Goal: Feedback & Contribution: Leave review/rating

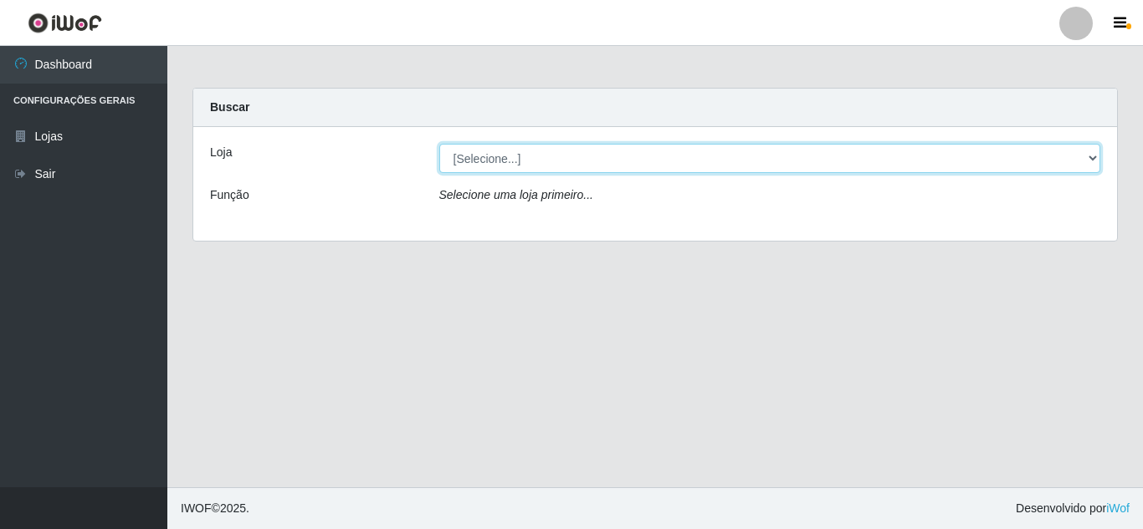
click at [817, 168] on select "[Selecione...] Queiroz Atacadão - [GEOGRAPHIC_DATA]" at bounding box center [770, 158] width 662 height 29
select select "225"
click at [439, 144] on select "[Selecione...] Queiroz Atacadão - [GEOGRAPHIC_DATA]" at bounding box center [770, 158] width 662 height 29
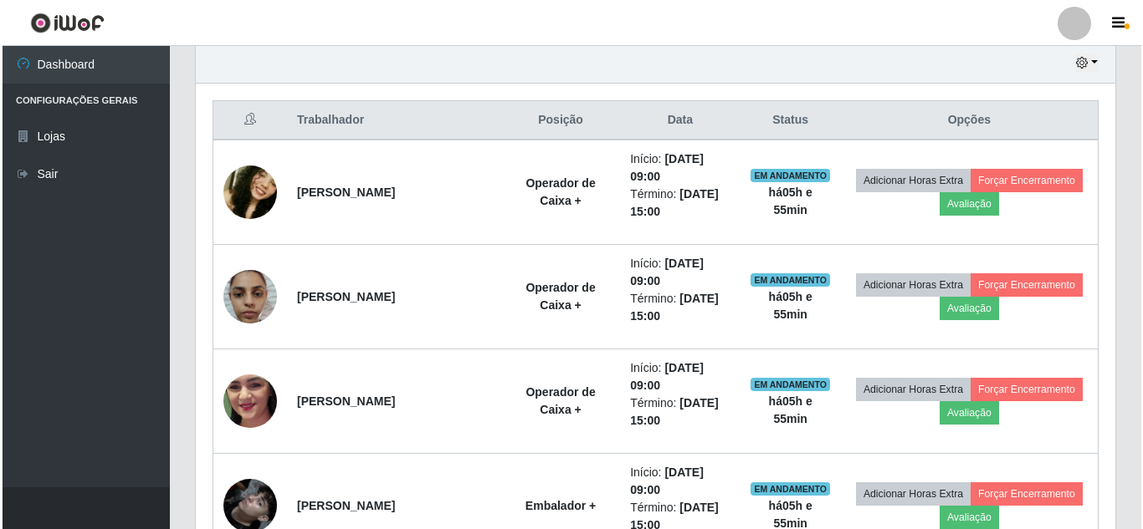
scroll to position [787, 0]
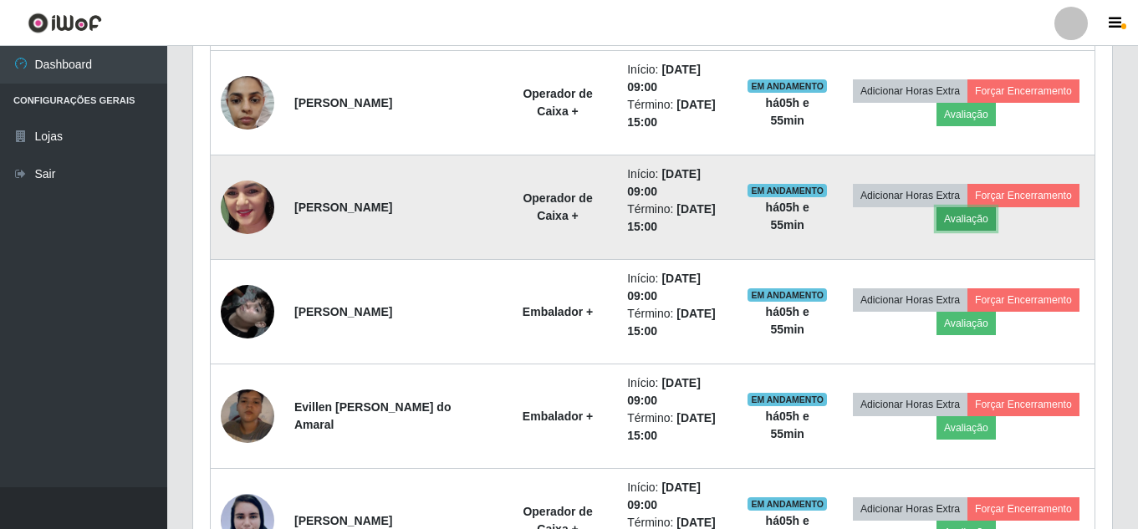
click at [996, 214] on button "Avaliação" at bounding box center [966, 218] width 59 height 23
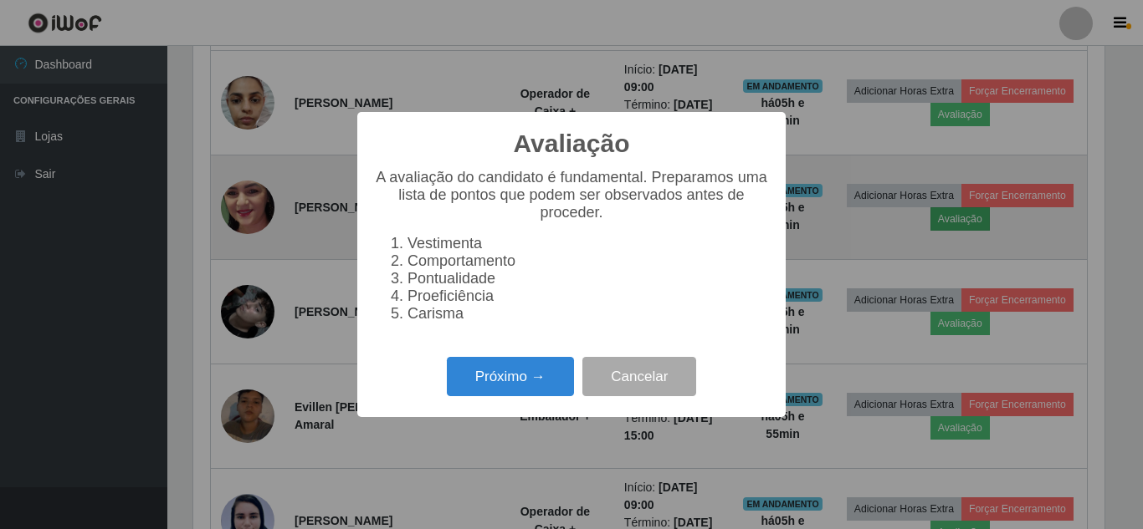
scroll to position [347, 911]
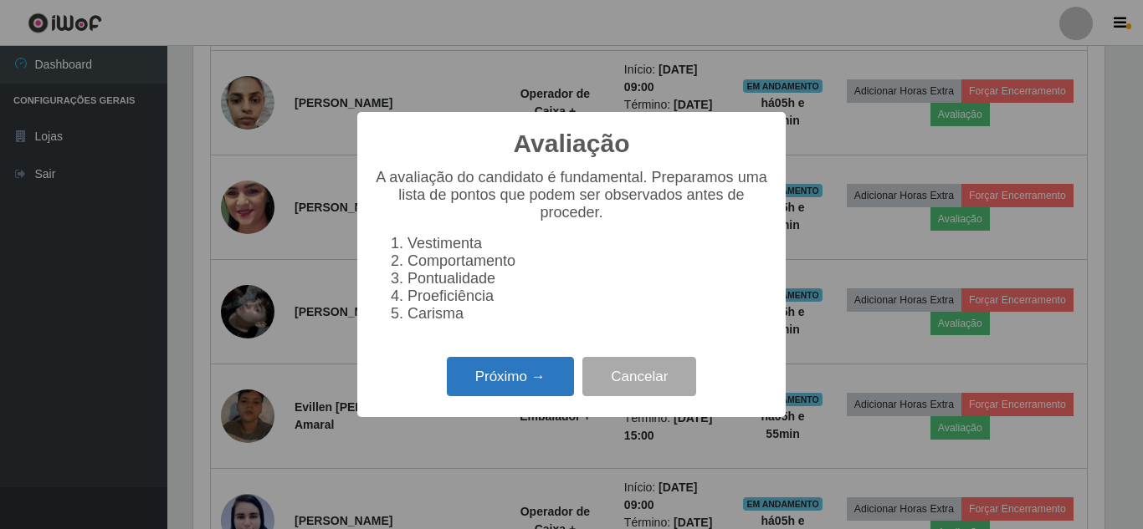
click at [494, 379] on button "Próximo →" at bounding box center [510, 376] width 127 height 39
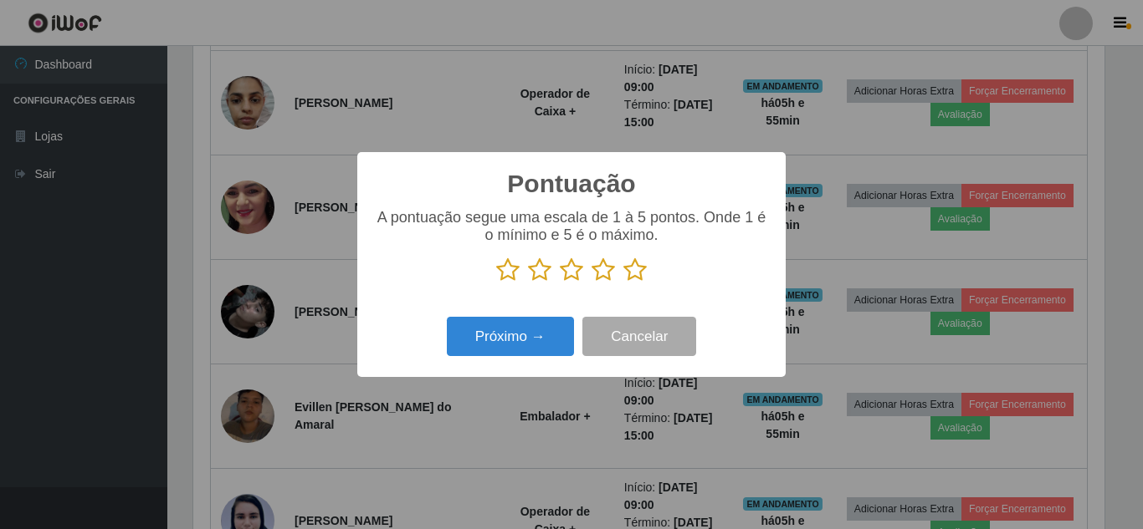
click at [640, 283] on icon at bounding box center [634, 270] width 23 height 25
click at [623, 283] on input "radio" at bounding box center [623, 283] width 0 height 0
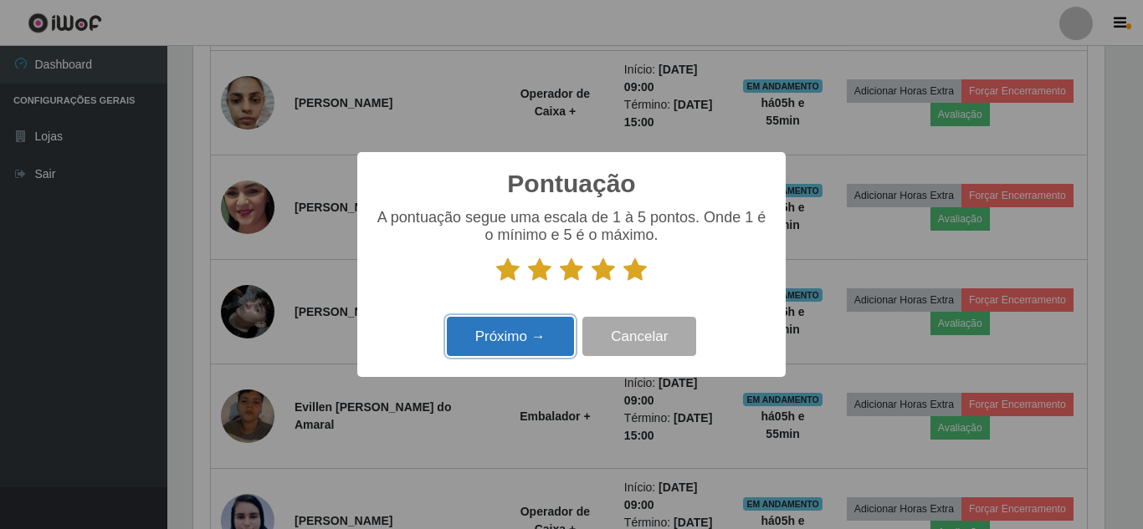
click at [534, 335] on button "Próximo →" at bounding box center [510, 336] width 127 height 39
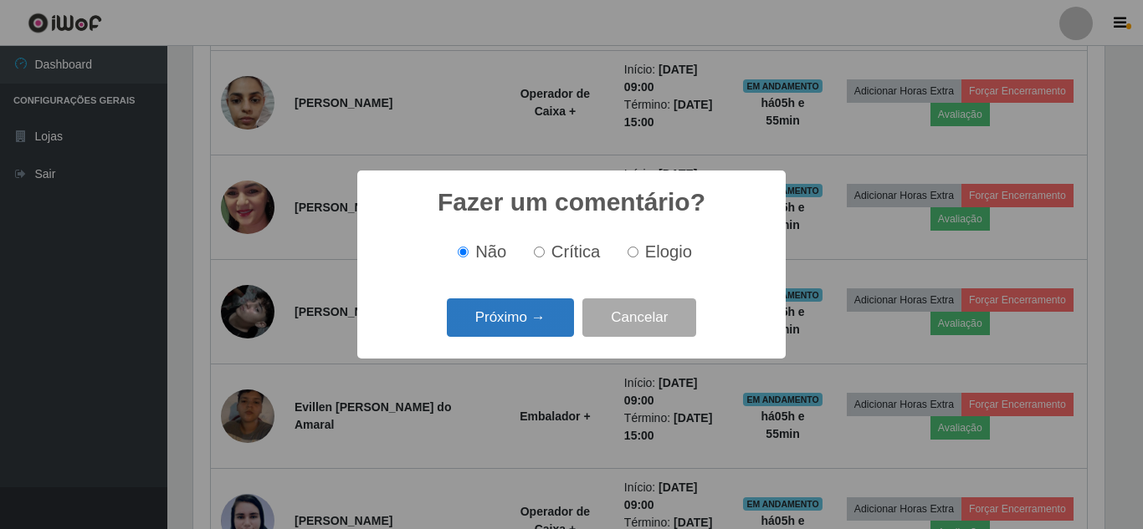
click at [533, 335] on button "Próximo →" at bounding box center [510, 318] width 127 height 39
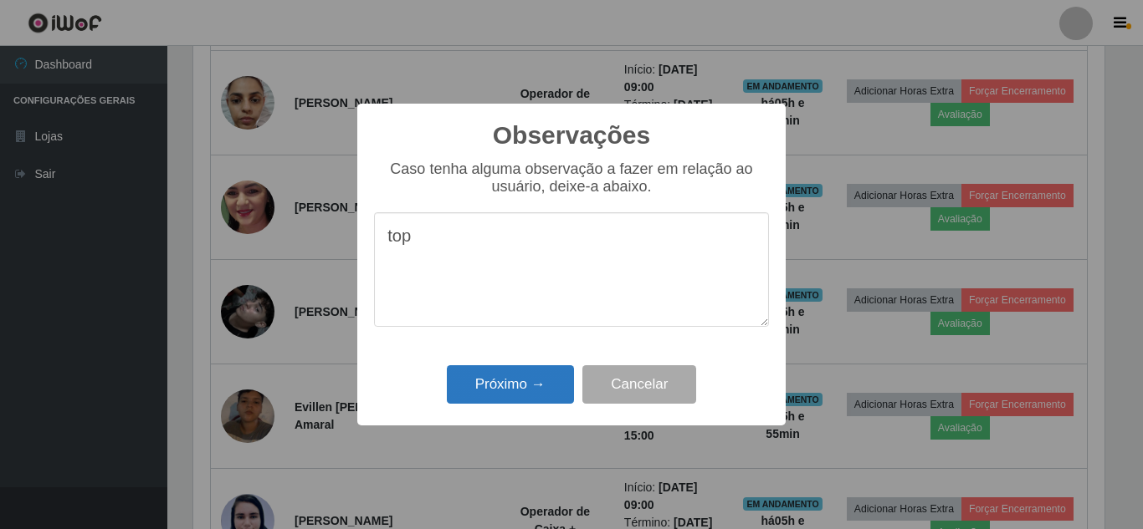
type textarea "top"
click at [545, 390] on button "Próximo →" at bounding box center [510, 385] width 127 height 39
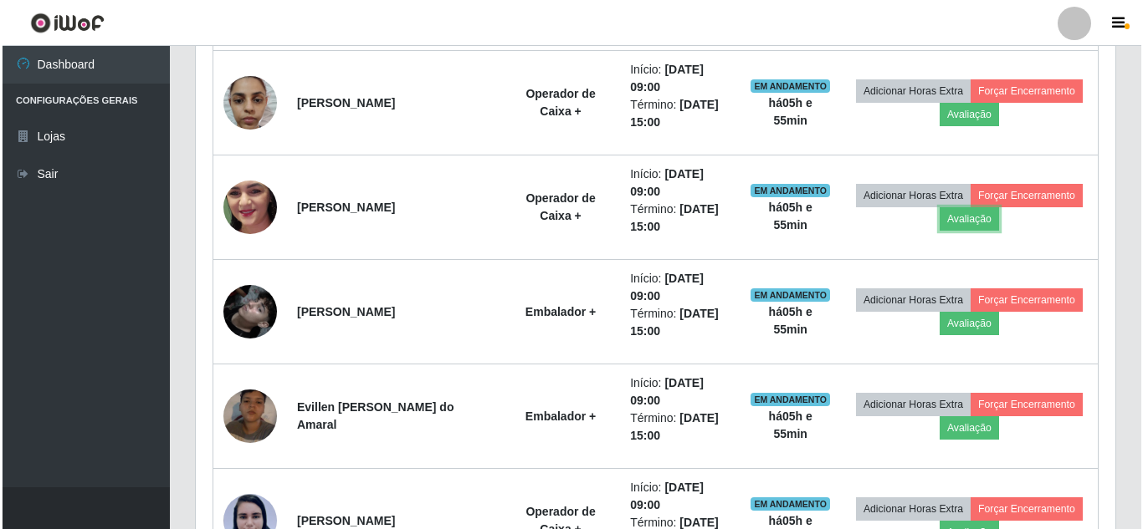
scroll to position [347, 919]
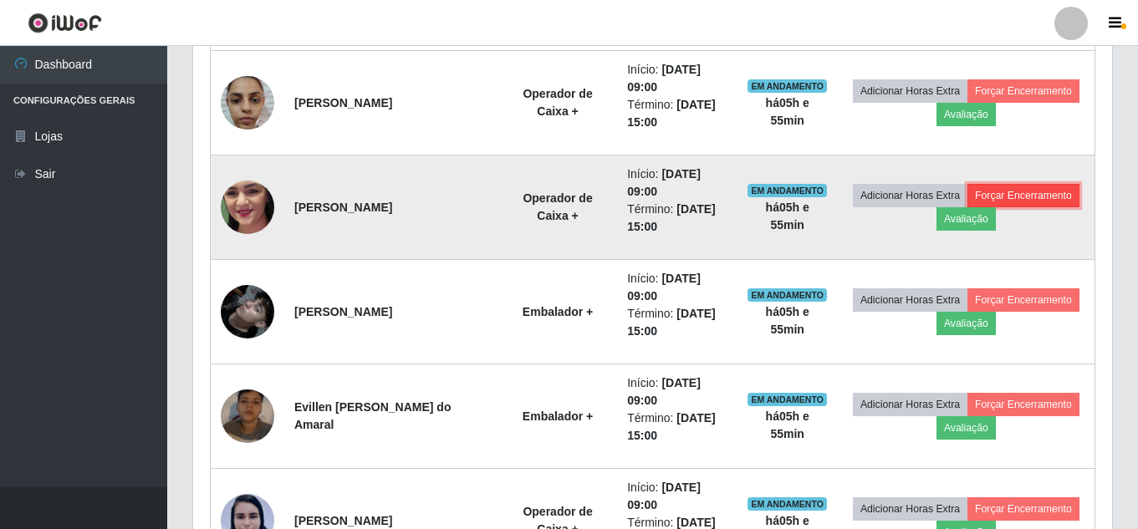
click at [968, 207] on button "Forçar Encerramento" at bounding box center [1024, 195] width 112 height 23
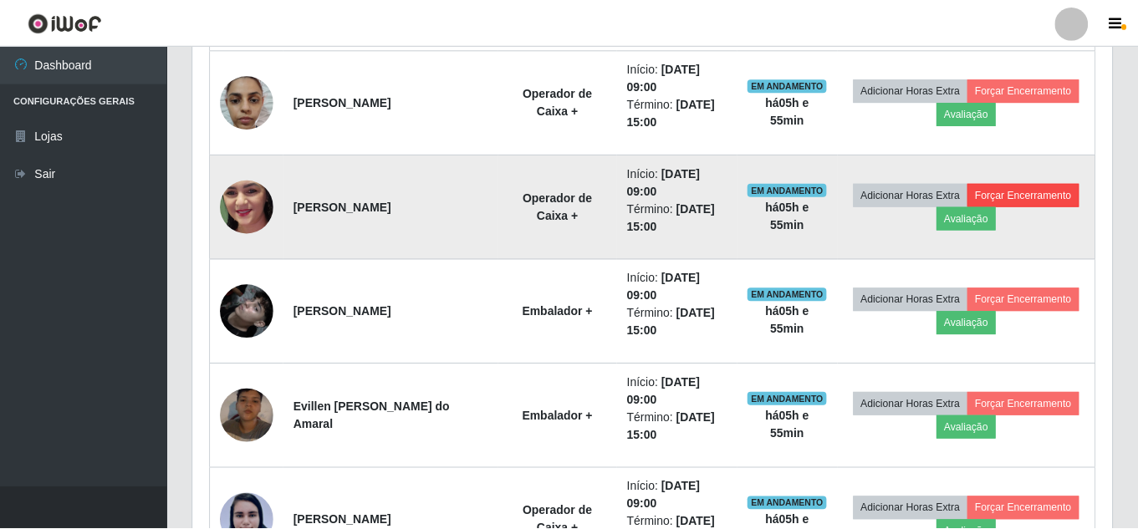
scroll to position [347, 911]
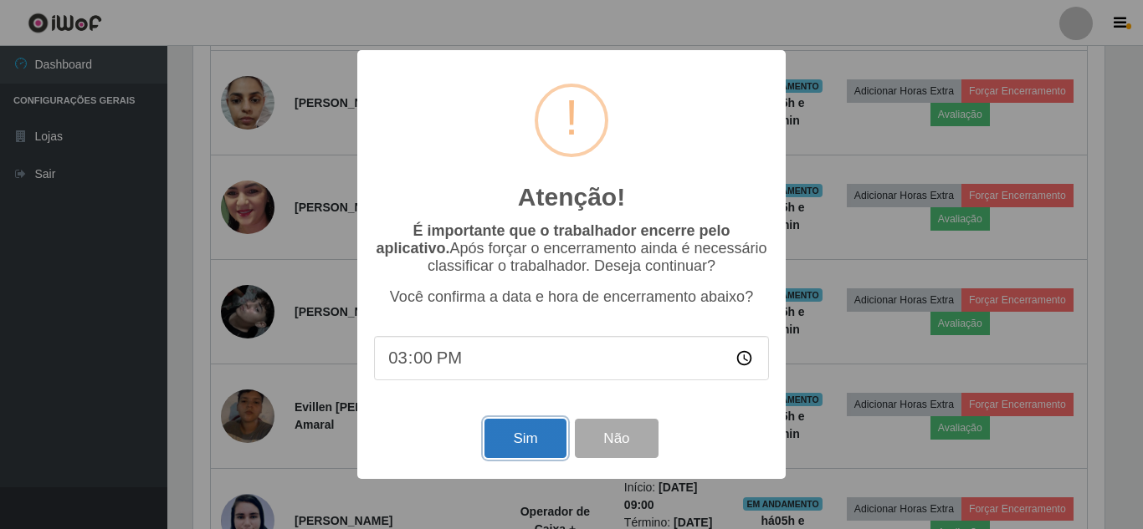
click at [551, 436] on button "Sim" at bounding box center [524, 438] width 81 height 39
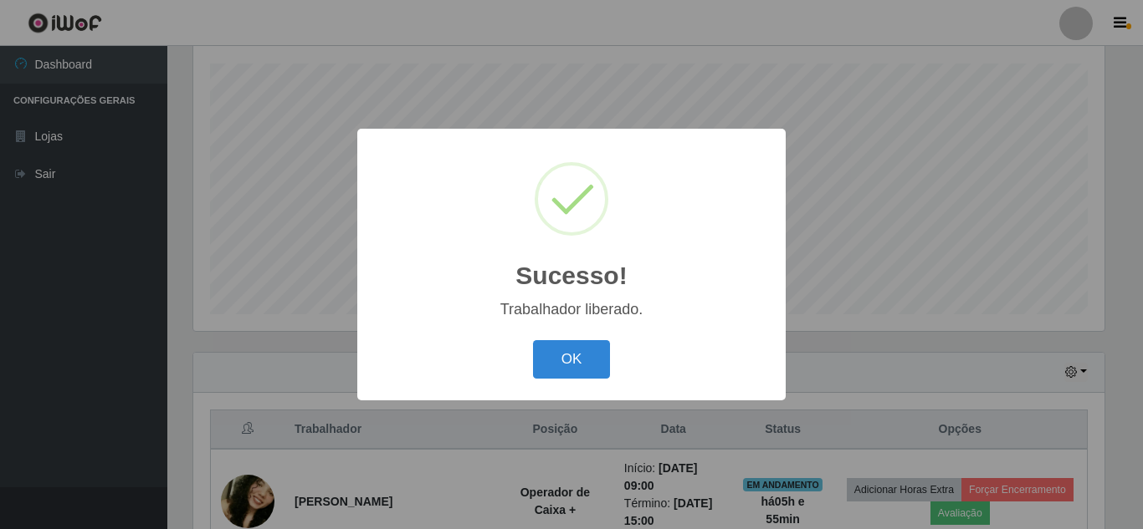
click at [533, 340] on button "OK" at bounding box center [572, 359] width 78 height 39
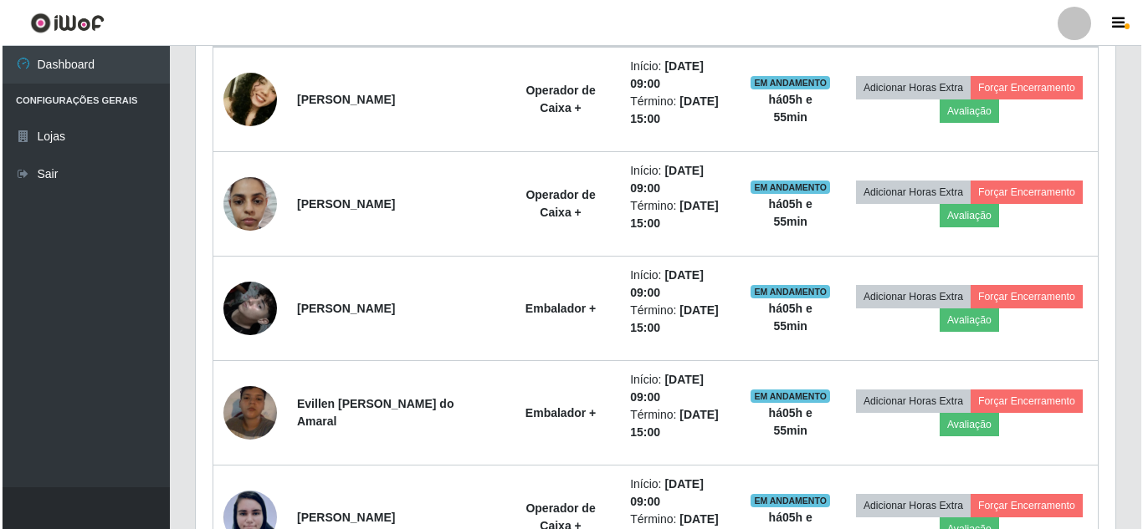
scroll to position [710, 0]
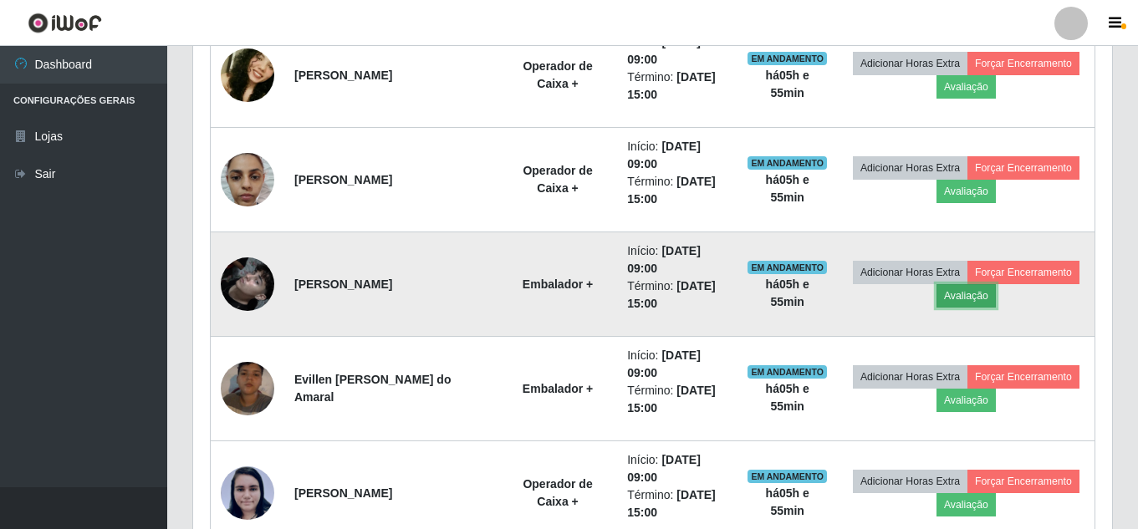
click at [996, 291] on button "Avaliação" at bounding box center [966, 295] width 59 height 23
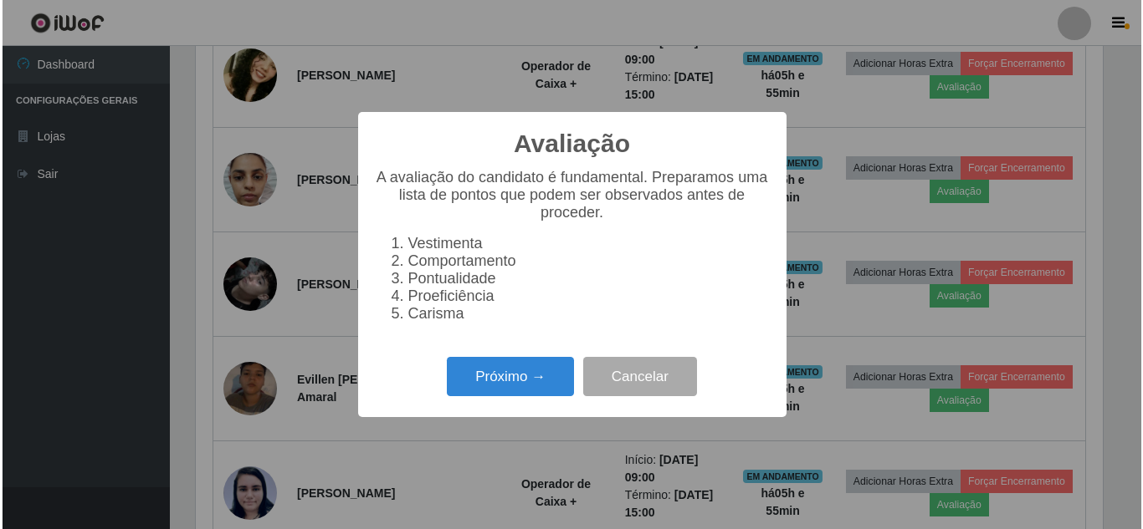
scroll to position [347, 911]
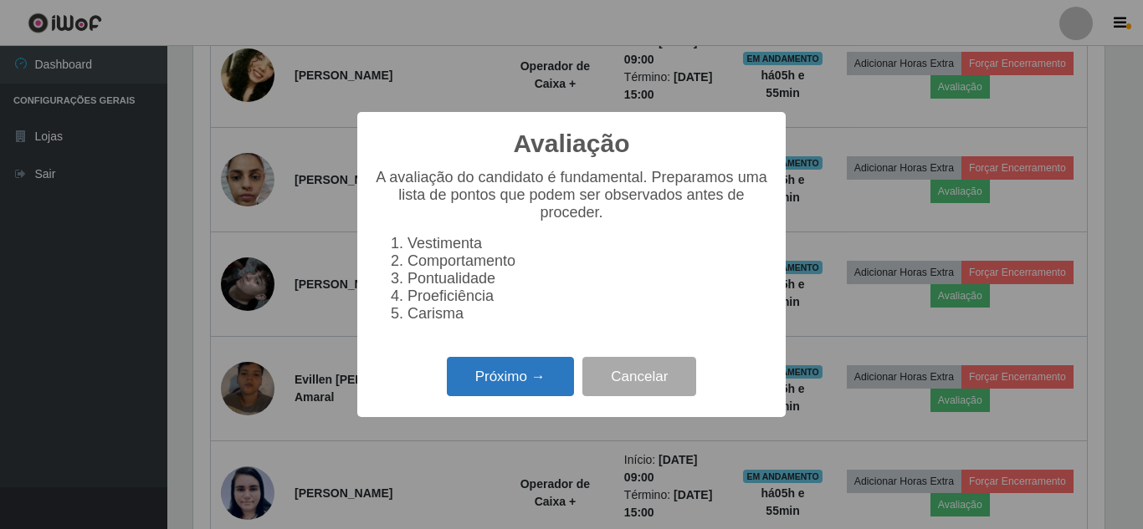
click at [539, 395] on button "Próximo →" at bounding box center [510, 376] width 127 height 39
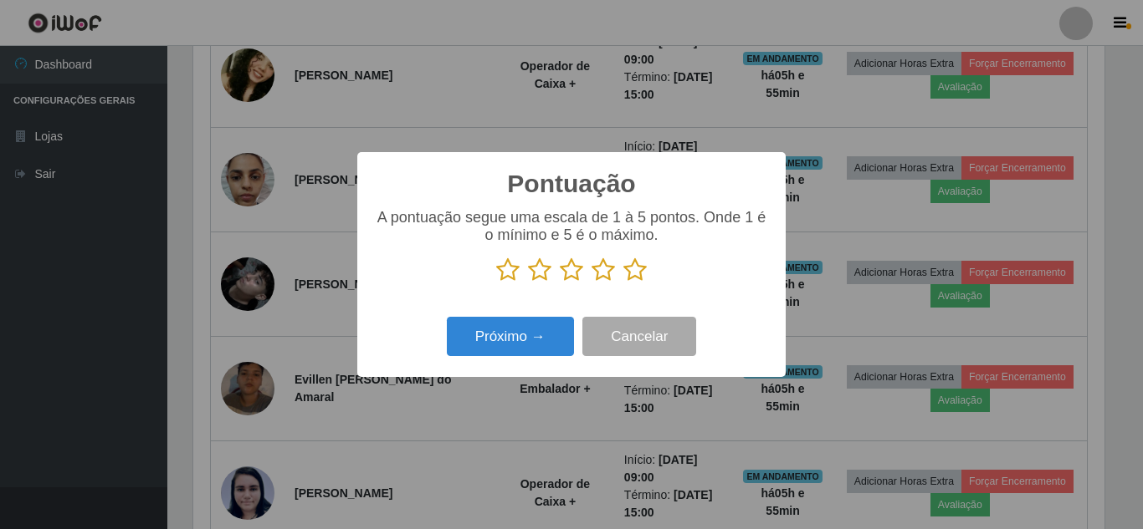
click at [635, 279] on icon at bounding box center [634, 270] width 23 height 25
click at [623, 283] on input "radio" at bounding box center [623, 283] width 0 height 0
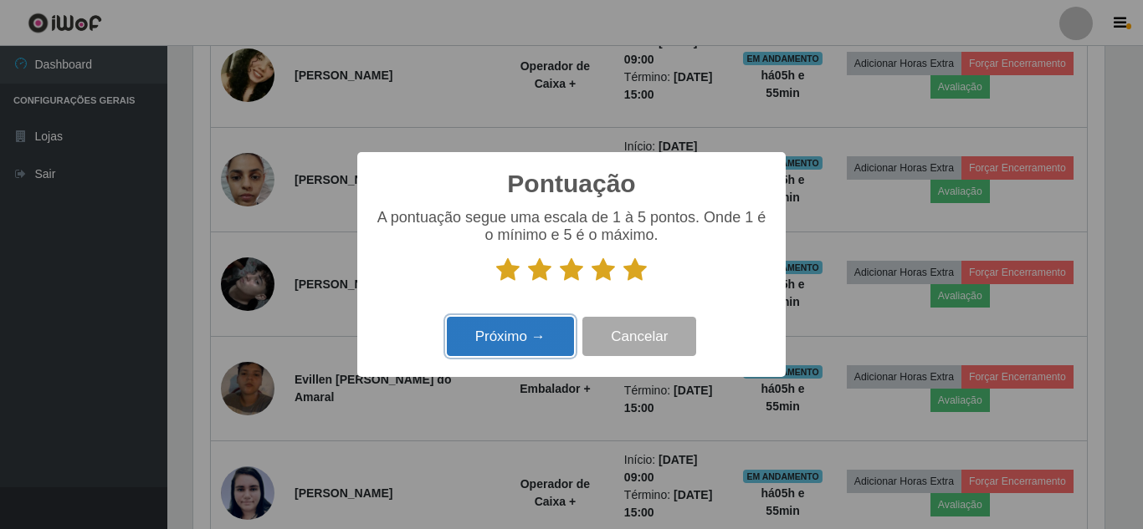
click at [502, 340] on button "Próximo →" at bounding box center [510, 336] width 127 height 39
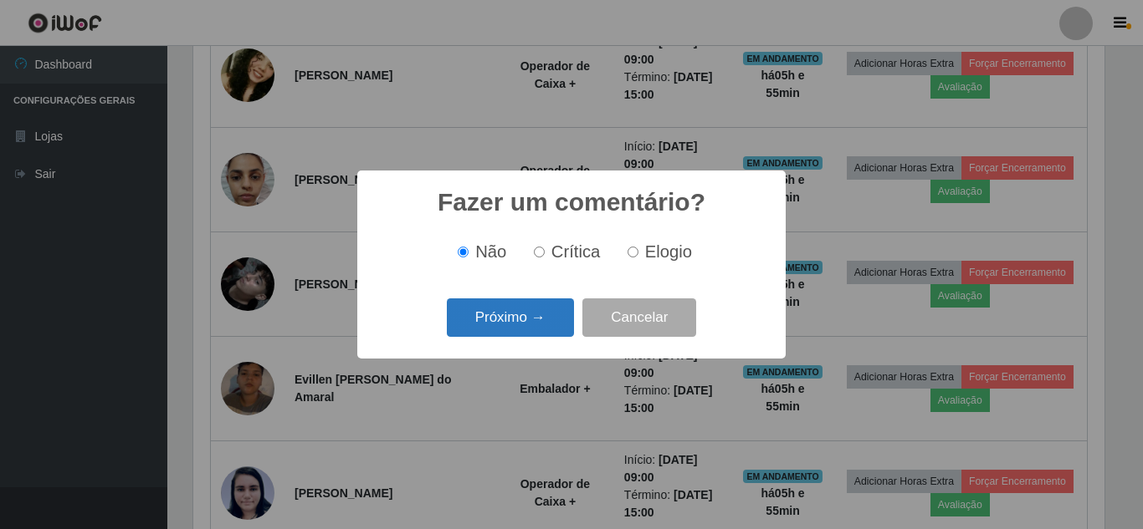
click at [502, 325] on button "Próximo →" at bounding box center [510, 318] width 127 height 39
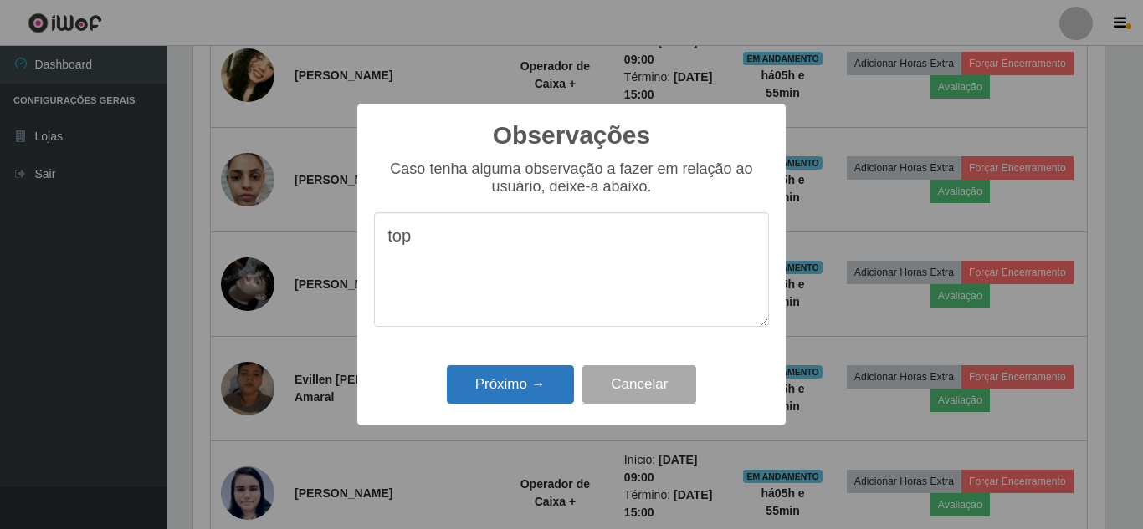
type textarea "top"
click at [500, 385] on button "Próximo →" at bounding box center [510, 385] width 127 height 39
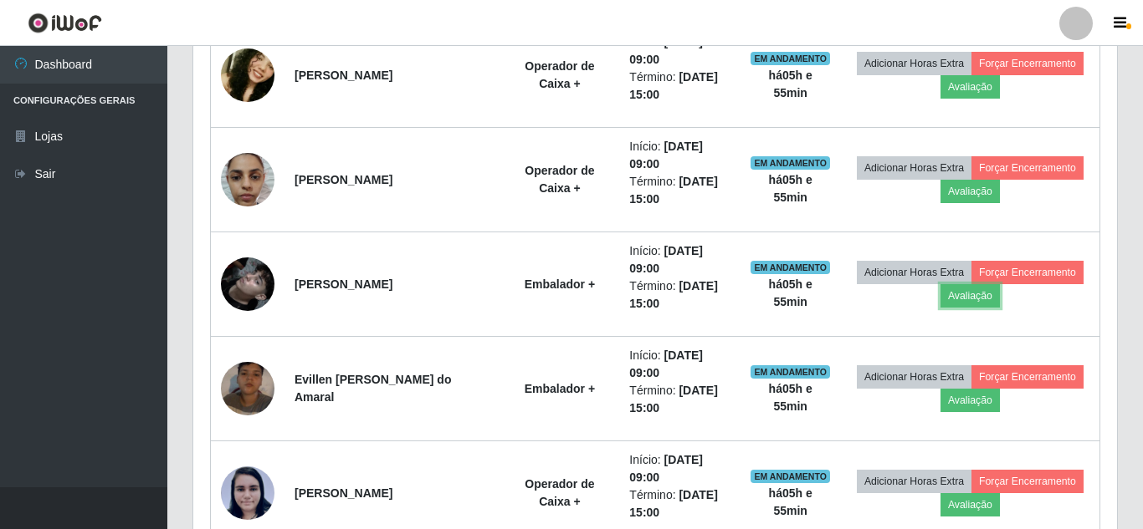
scroll to position [347, 919]
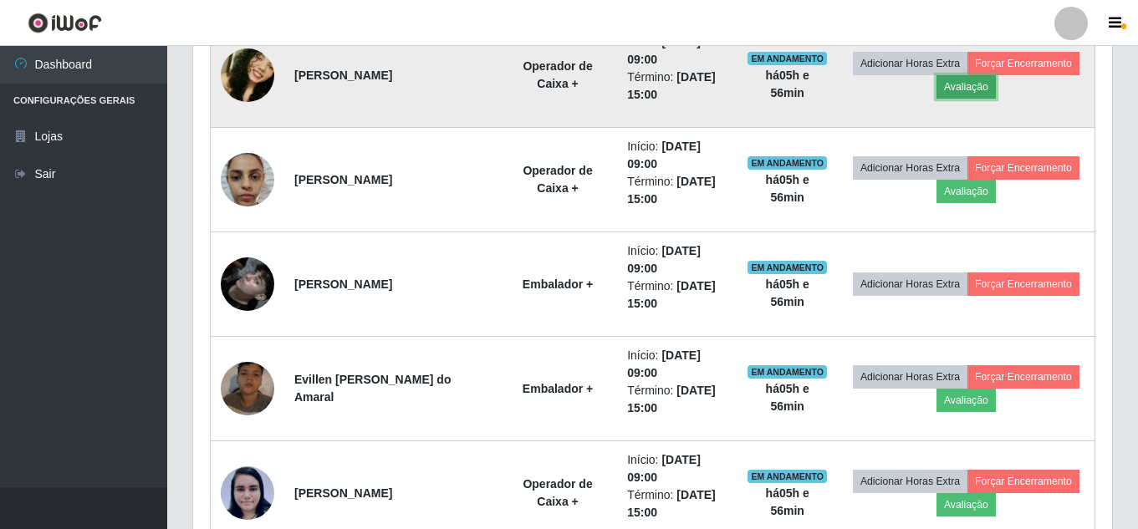
click at [996, 84] on button "Avaliação" at bounding box center [966, 86] width 59 height 23
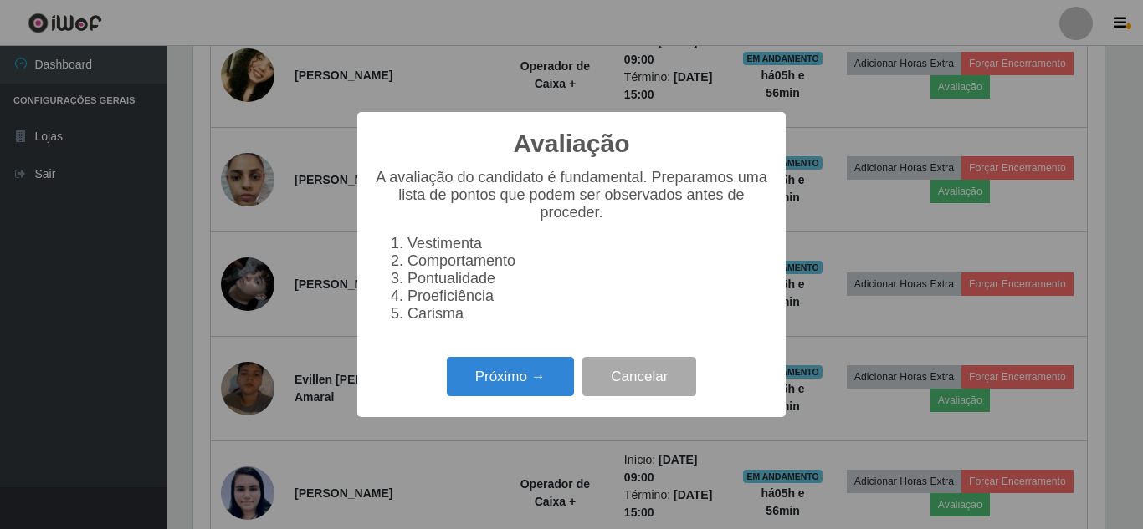
scroll to position [347, 911]
click at [529, 393] on button "Próximo →" at bounding box center [510, 376] width 127 height 39
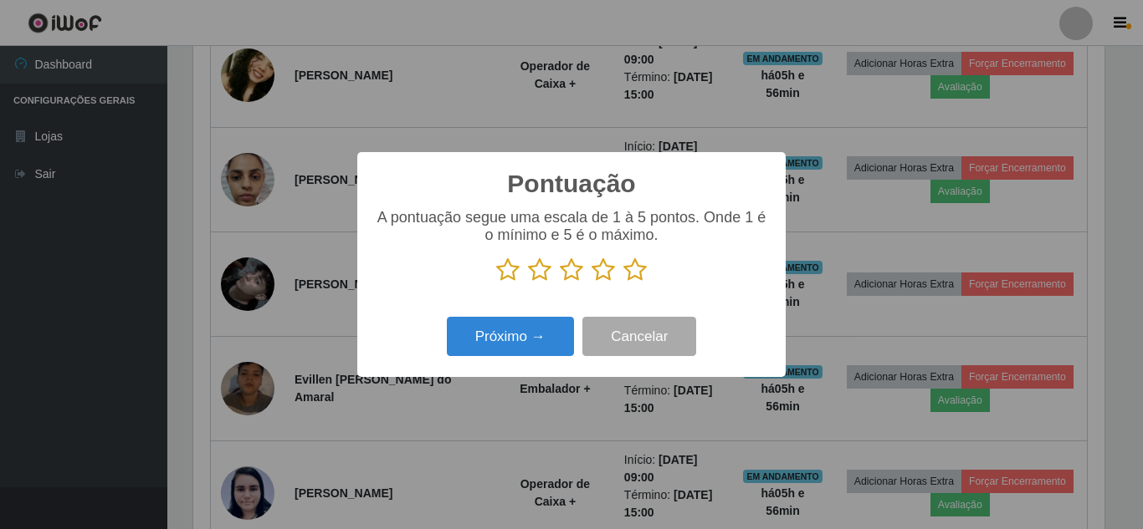
click at [635, 274] on icon at bounding box center [634, 270] width 23 height 25
click at [623, 283] on input "radio" at bounding box center [623, 283] width 0 height 0
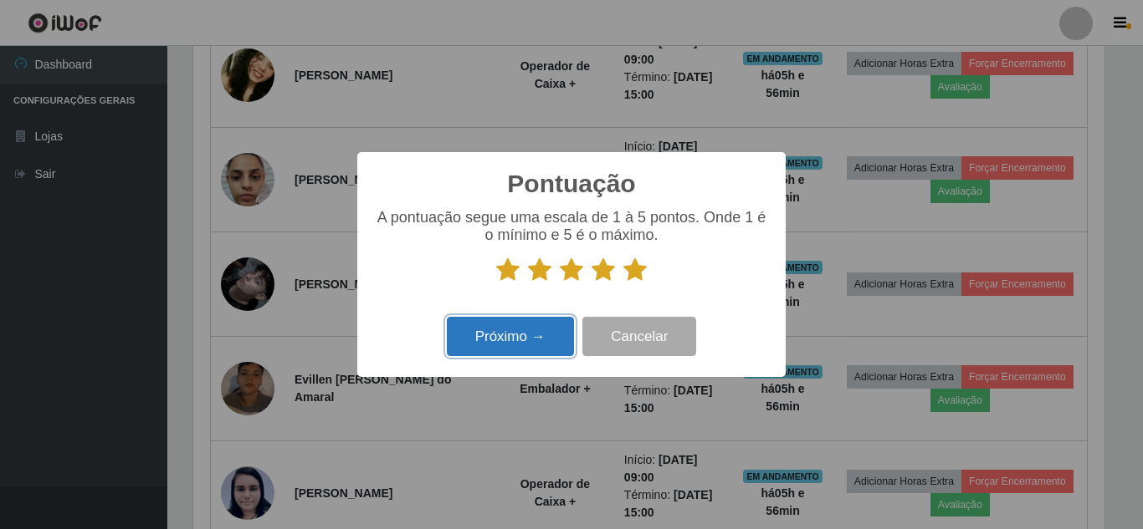
click at [542, 338] on button "Próximo →" at bounding box center [510, 336] width 127 height 39
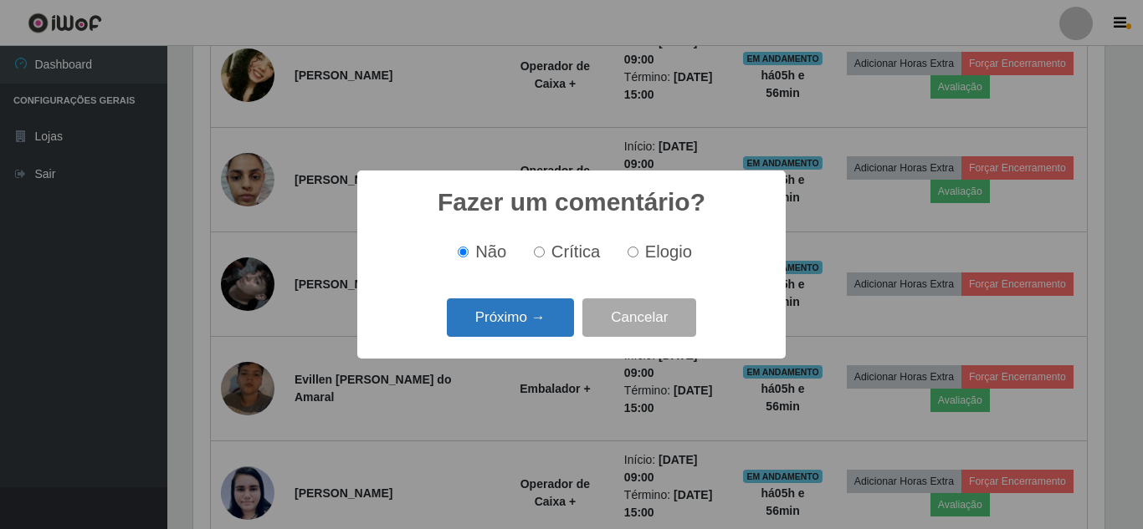
click at [537, 318] on button "Próximo →" at bounding box center [510, 318] width 127 height 39
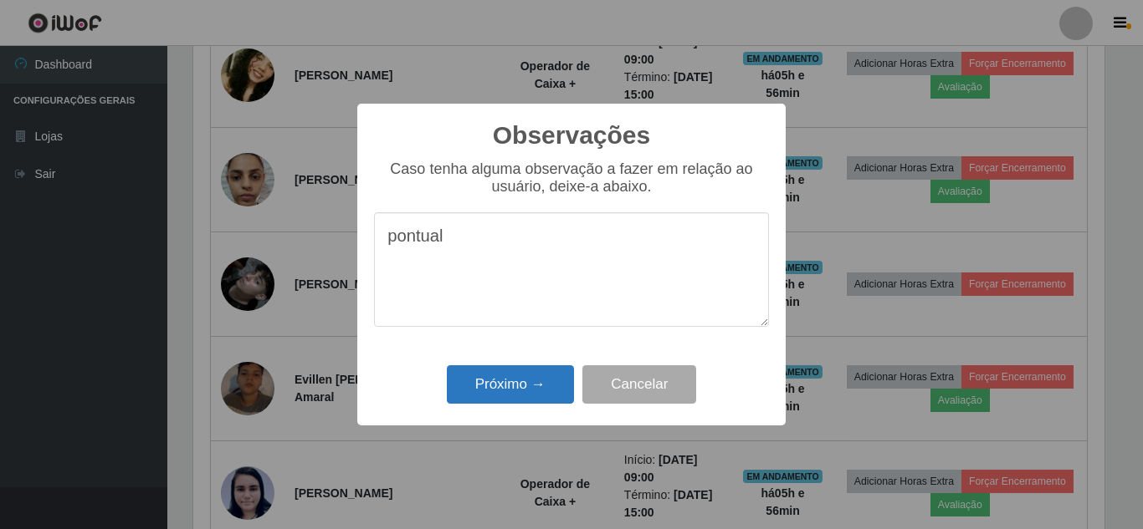
type textarea "pontual"
click at [540, 377] on button "Próximo →" at bounding box center [510, 385] width 127 height 39
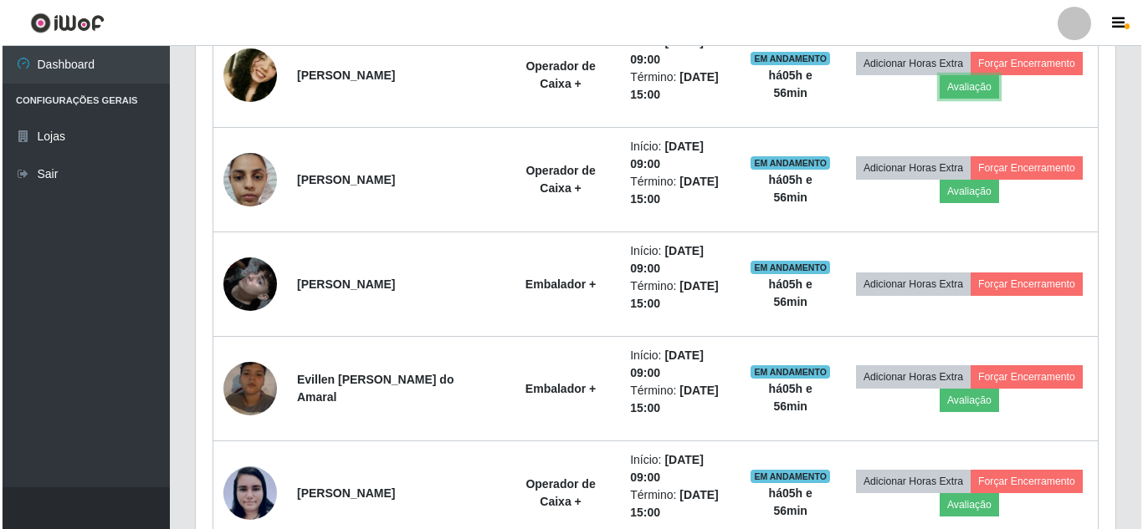
scroll to position [347, 919]
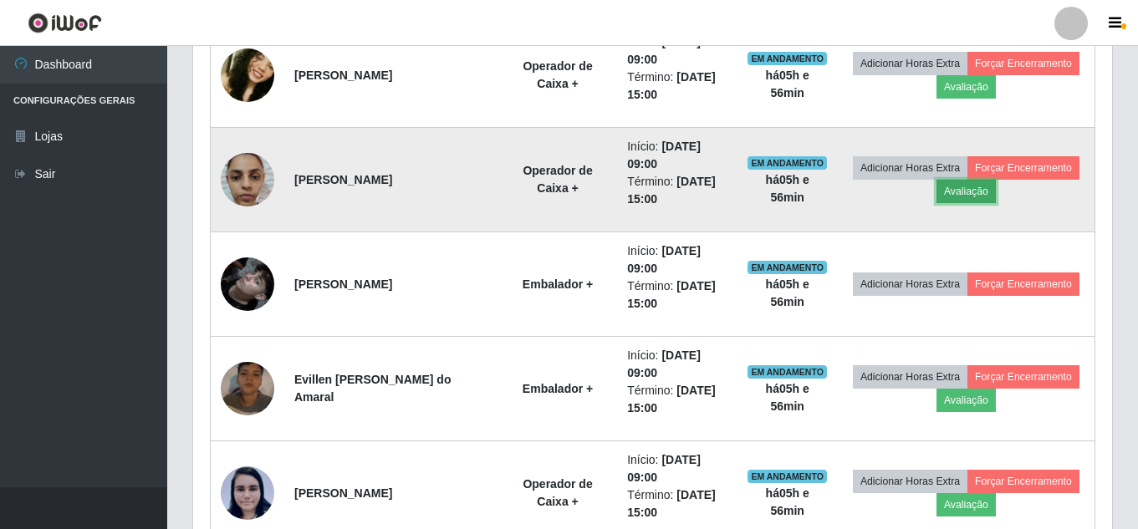
click at [996, 185] on button "Avaliação" at bounding box center [966, 191] width 59 height 23
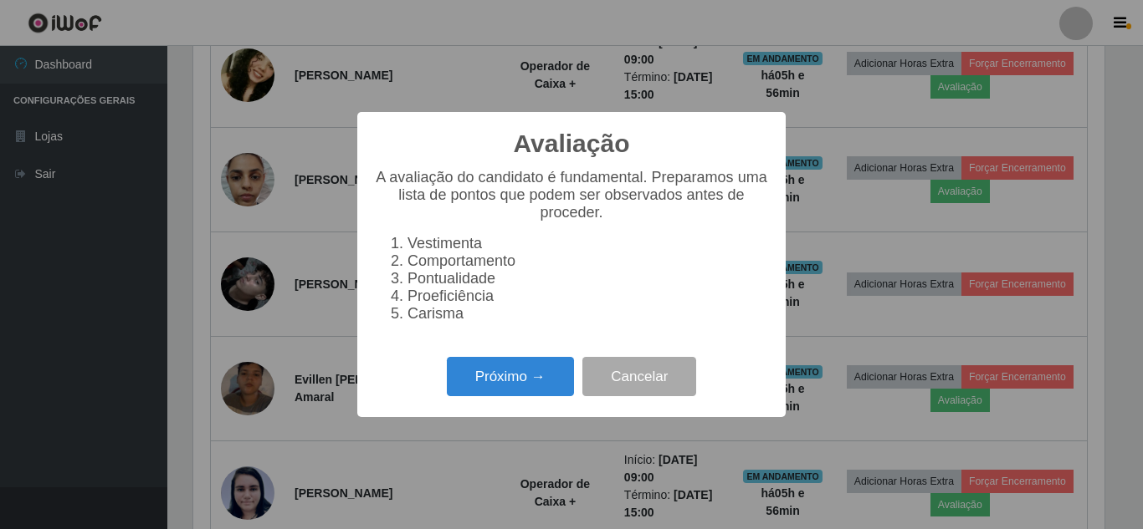
scroll to position [347, 911]
click at [474, 396] on button "Próximo →" at bounding box center [510, 376] width 127 height 39
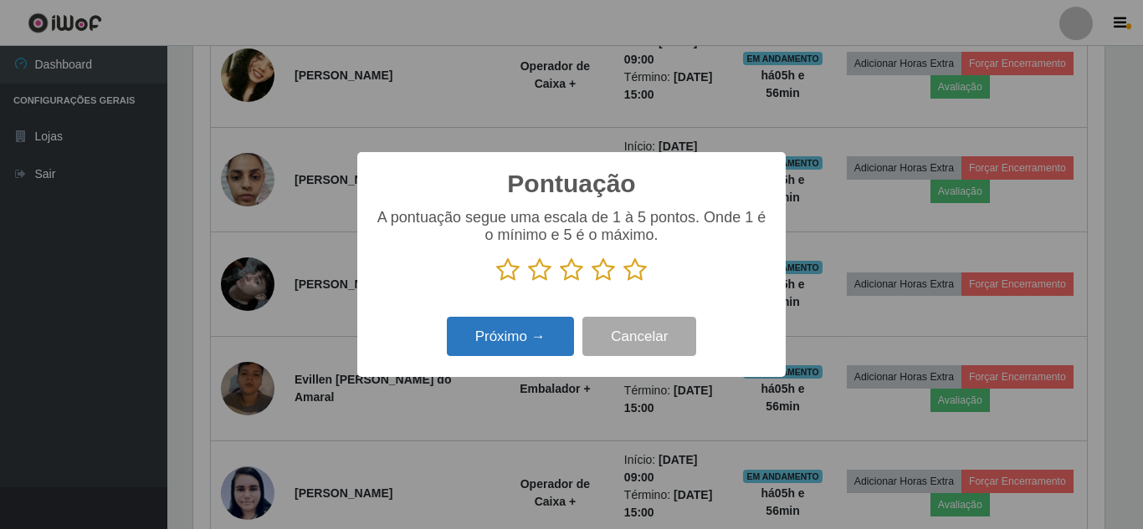
scroll to position [836118, 835554]
click at [644, 274] on icon at bounding box center [634, 270] width 23 height 25
click at [623, 283] on input "radio" at bounding box center [623, 283] width 0 height 0
click at [535, 321] on button "Próximo →" at bounding box center [510, 336] width 127 height 39
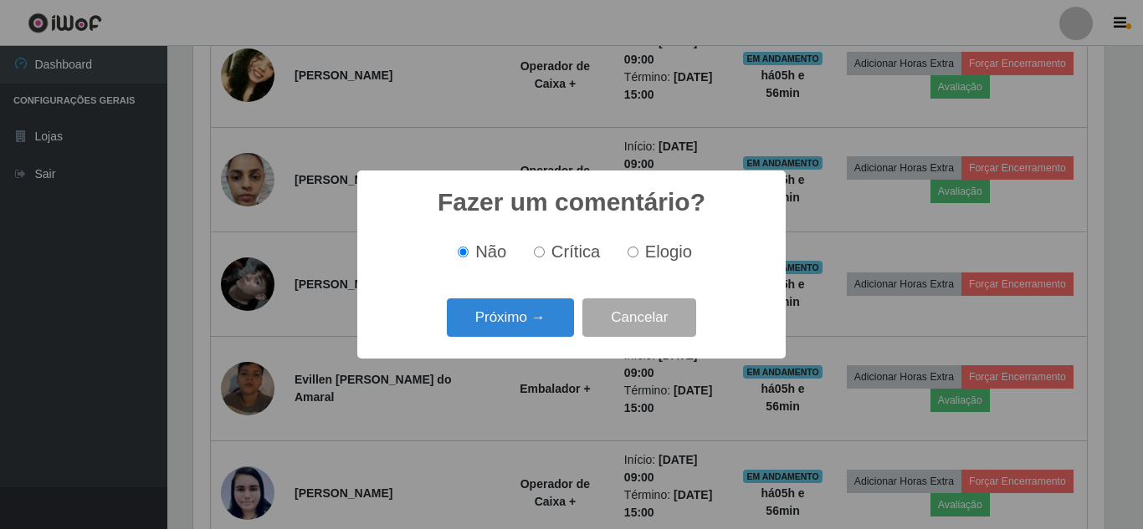
click at [535, 321] on button "Próximo →" at bounding box center [510, 318] width 127 height 39
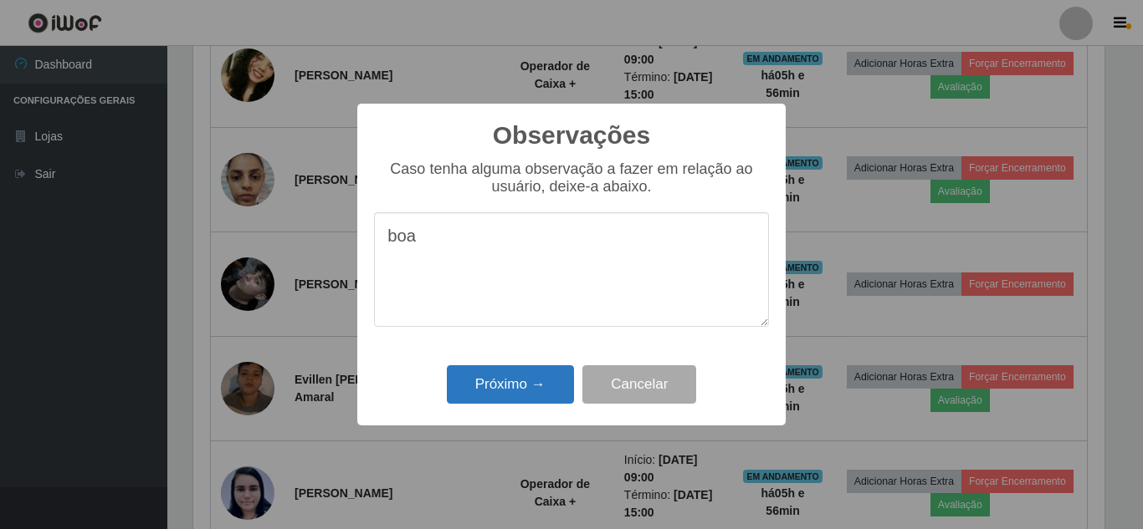
type textarea "boa"
click at [475, 394] on button "Próximo →" at bounding box center [510, 385] width 127 height 39
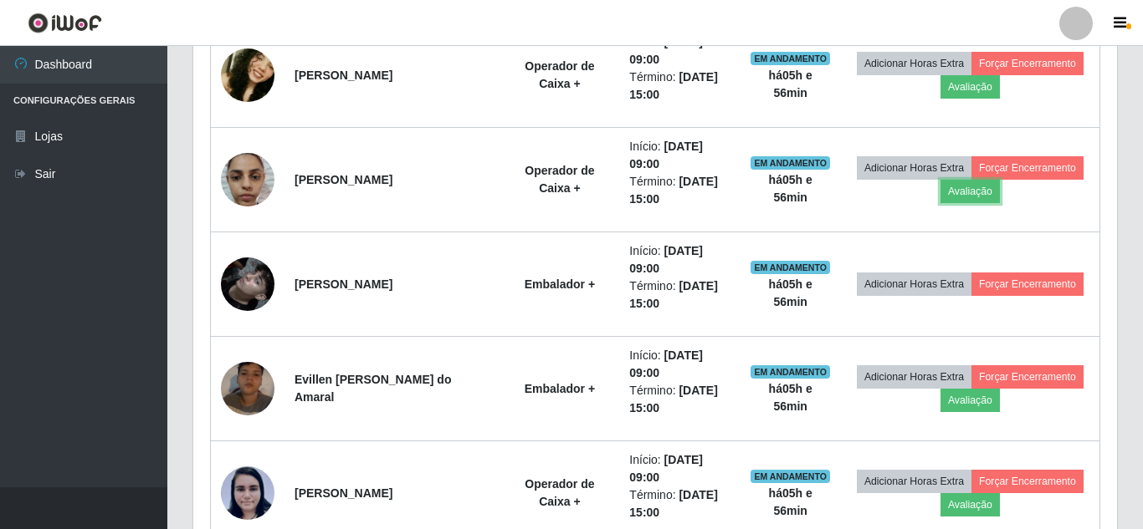
scroll to position [347, 919]
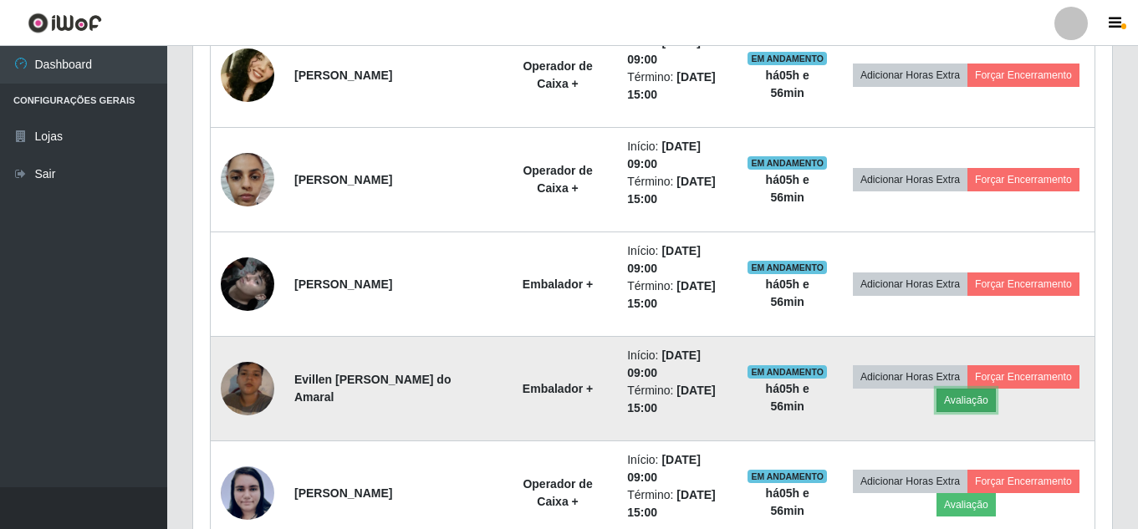
click at [996, 393] on button "Avaliação" at bounding box center [966, 400] width 59 height 23
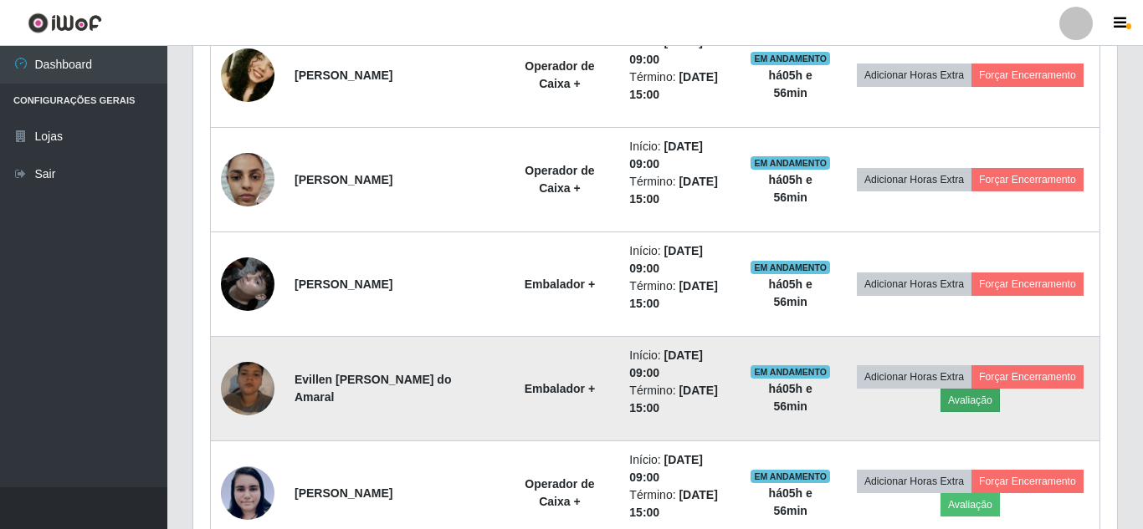
scroll to position [347, 911]
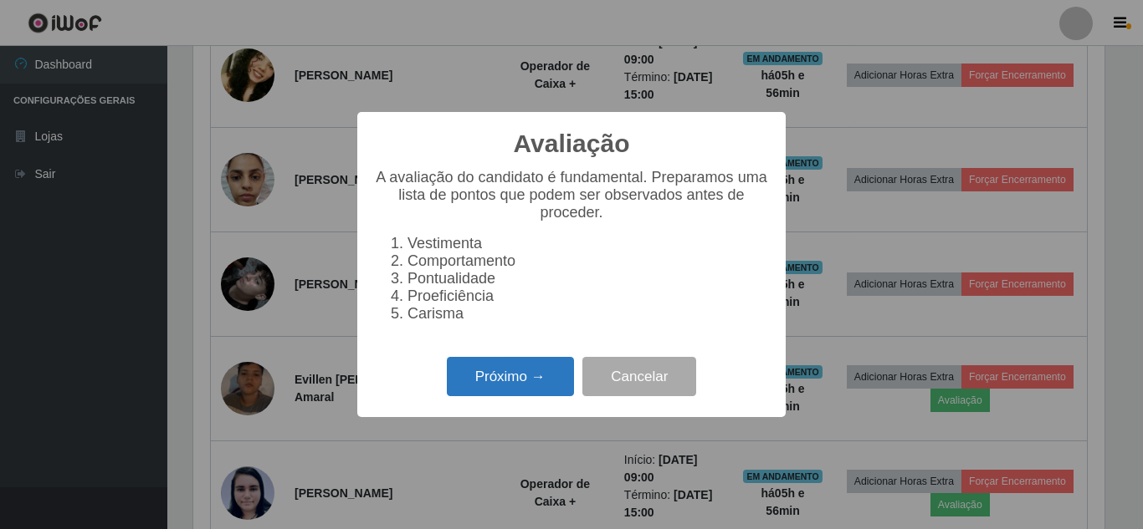
click at [539, 379] on button "Próximo →" at bounding box center [510, 376] width 127 height 39
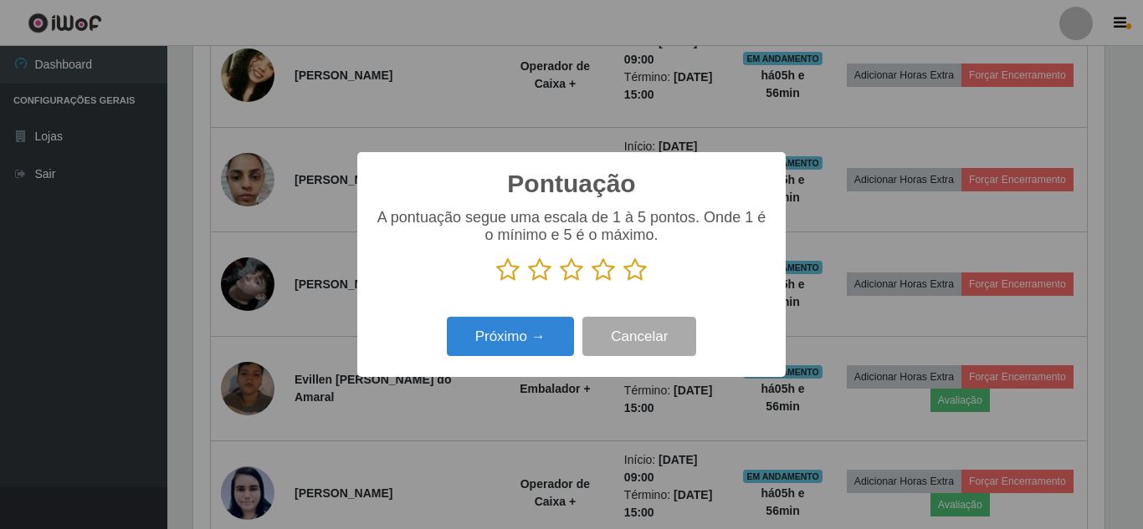
click at [631, 279] on icon at bounding box center [634, 270] width 23 height 25
click at [623, 283] on input "radio" at bounding box center [623, 283] width 0 height 0
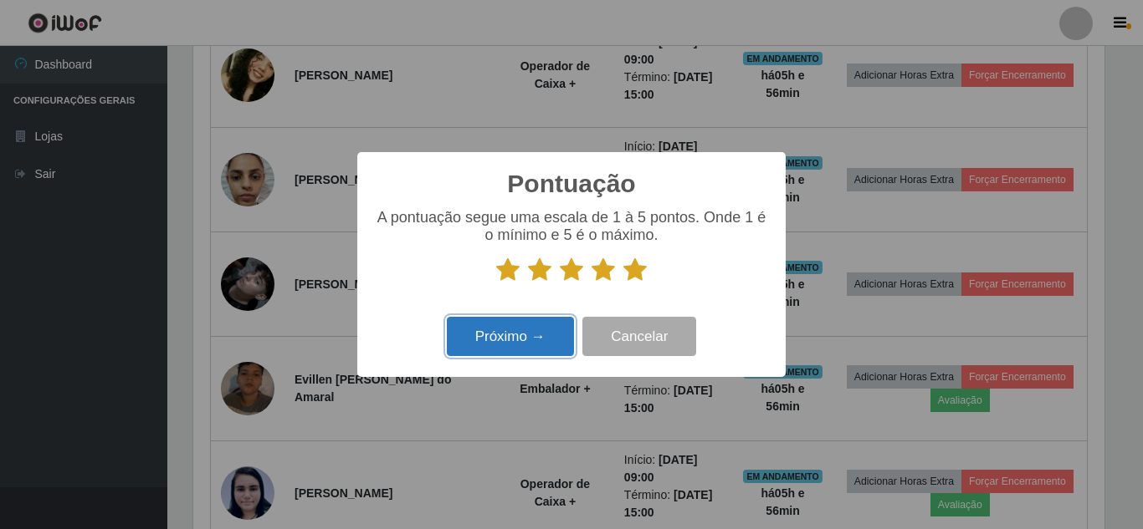
click at [537, 325] on button "Próximo →" at bounding box center [510, 336] width 127 height 39
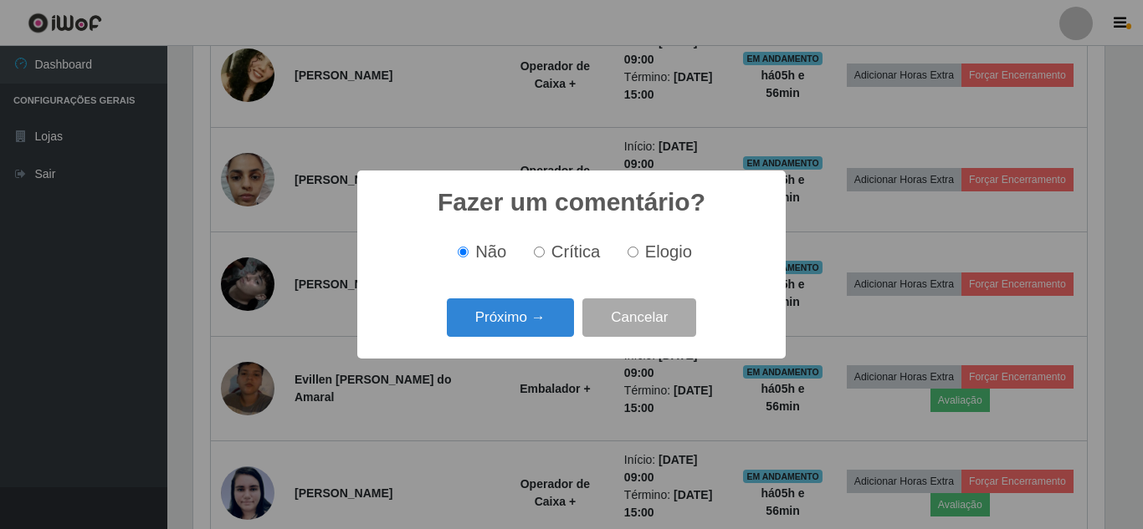
click at [537, 325] on button "Próximo →" at bounding box center [510, 318] width 127 height 39
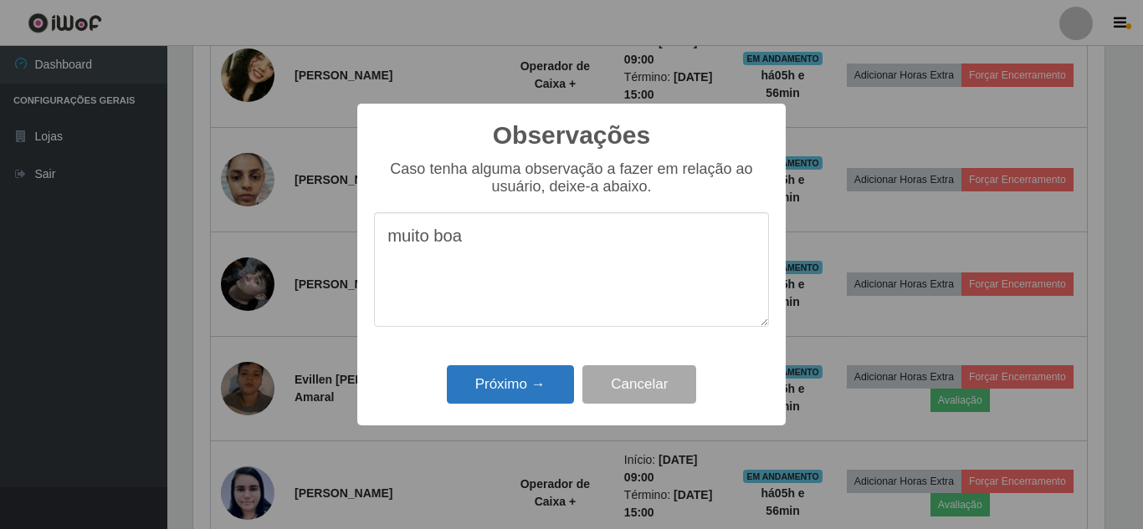
type textarea "muito boa"
click at [504, 371] on button "Próximo →" at bounding box center [510, 385] width 127 height 39
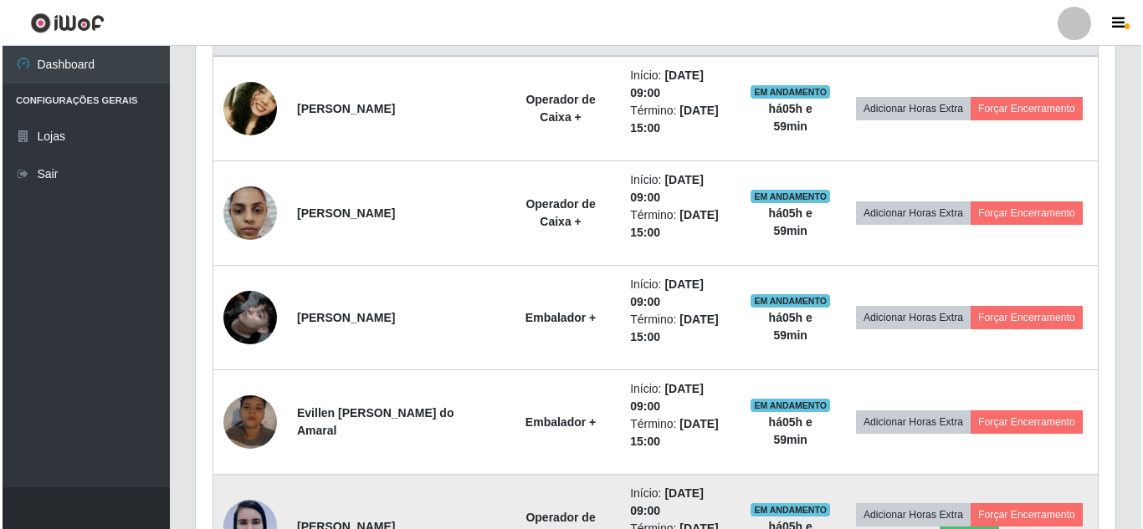
scroll to position [604, 0]
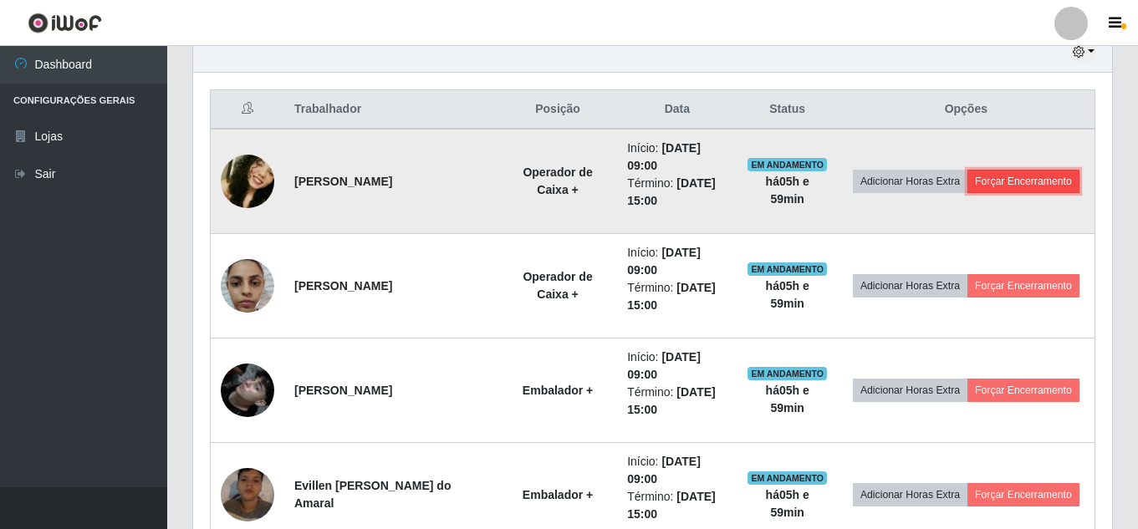
click at [979, 192] on button "Forçar Encerramento" at bounding box center [1024, 181] width 112 height 23
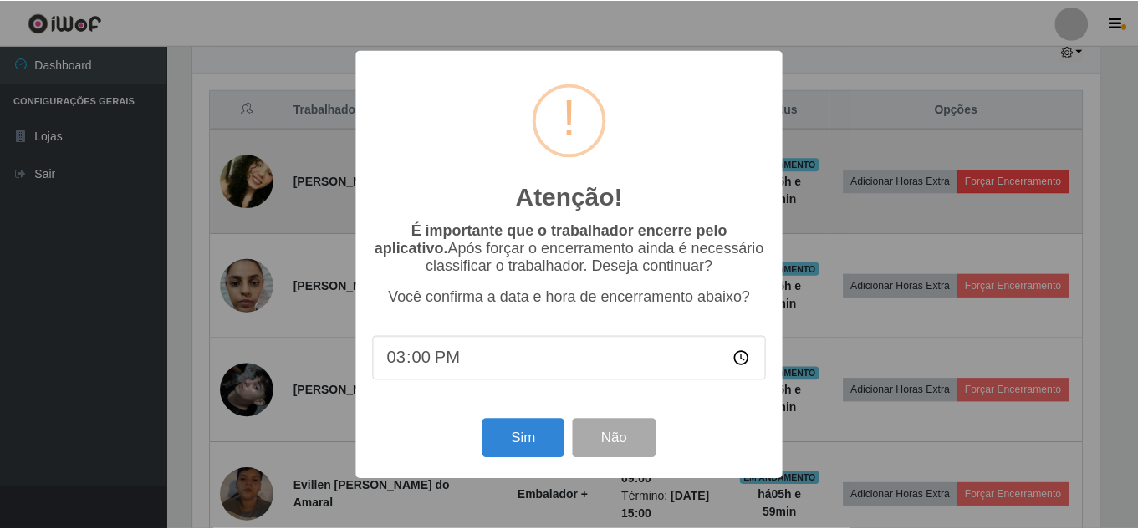
scroll to position [347, 911]
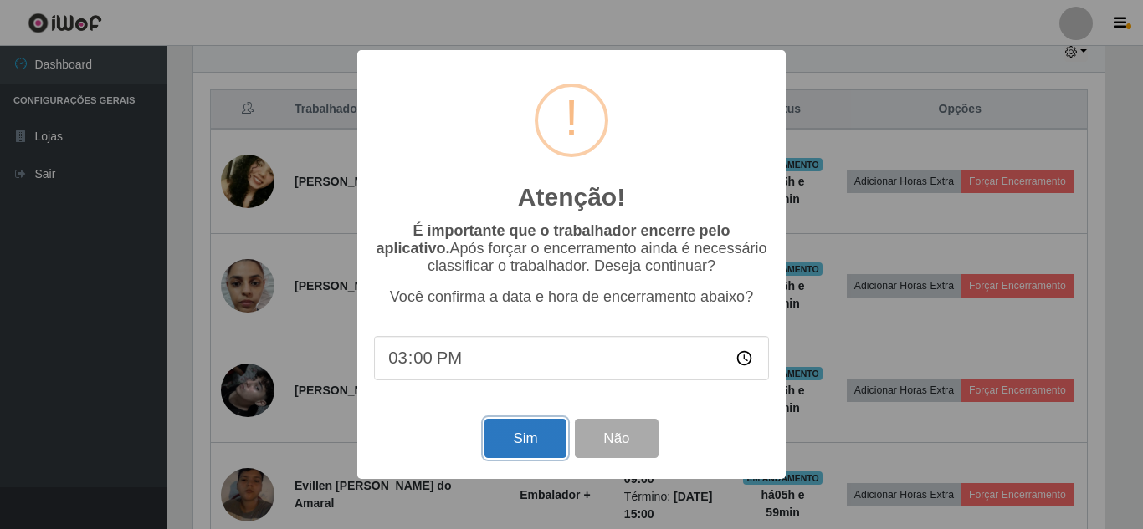
click at [522, 435] on button "Sim" at bounding box center [524, 438] width 81 height 39
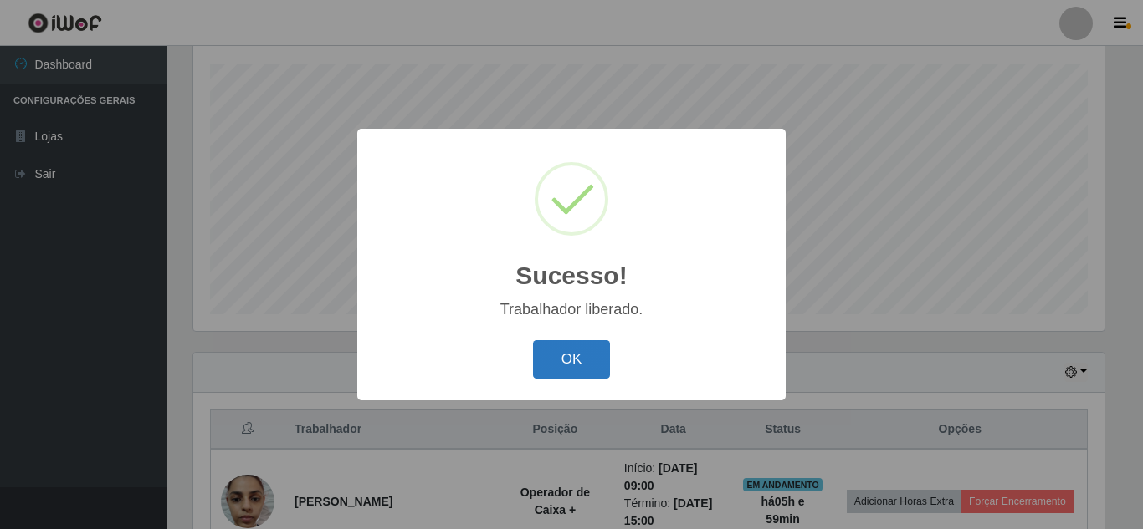
click at [575, 350] on button "OK" at bounding box center [572, 359] width 78 height 39
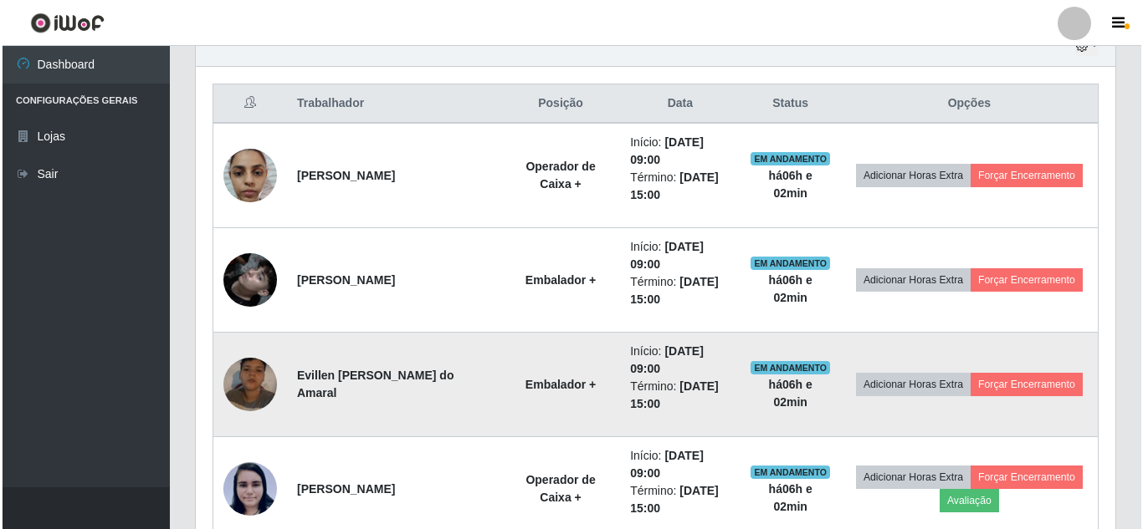
scroll to position [702, 0]
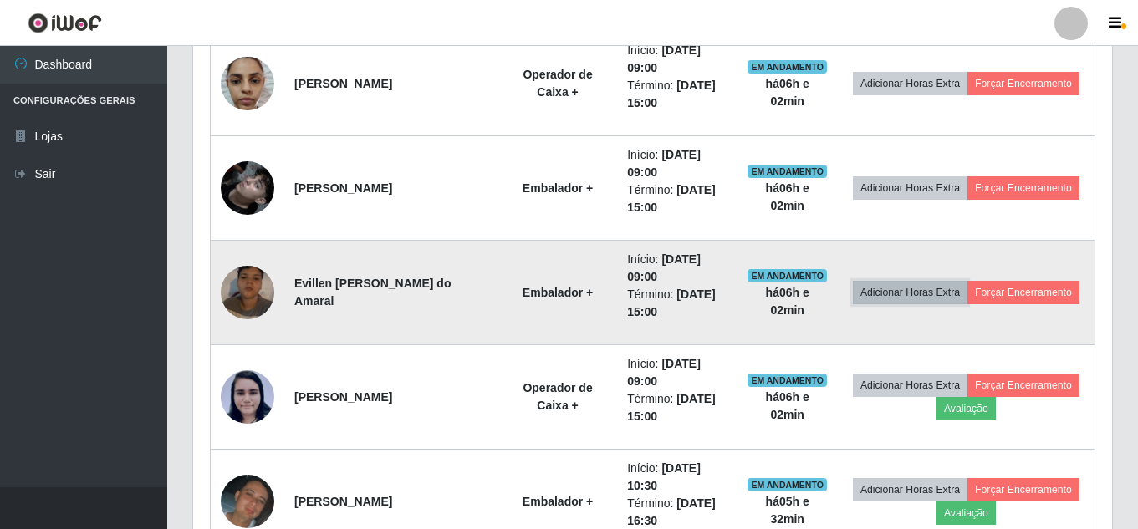
click at [959, 291] on button "Adicionar Horas Extra" at bounding box center [910, 292] width 115 height 23
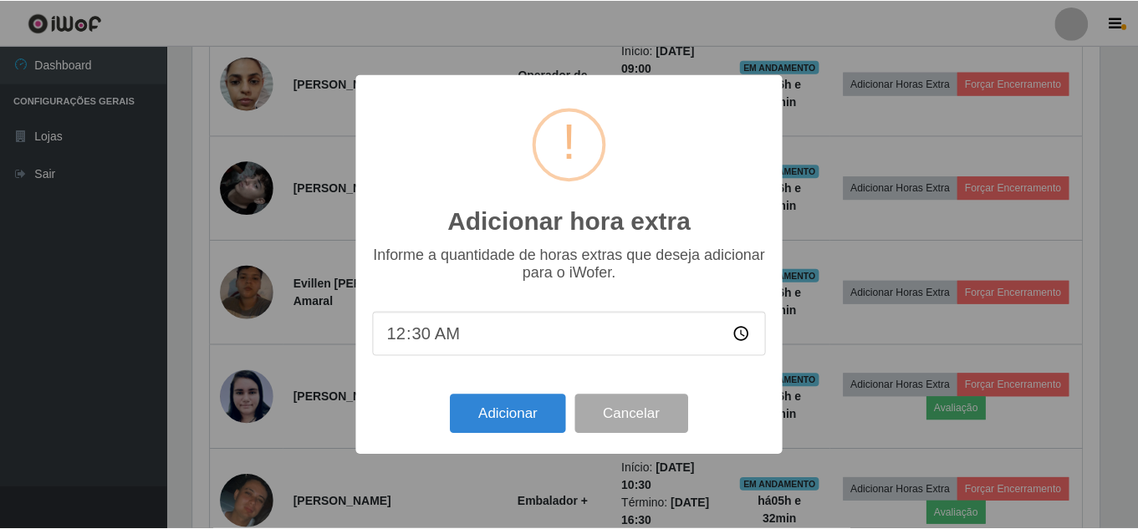
scroll to position [347, 911]
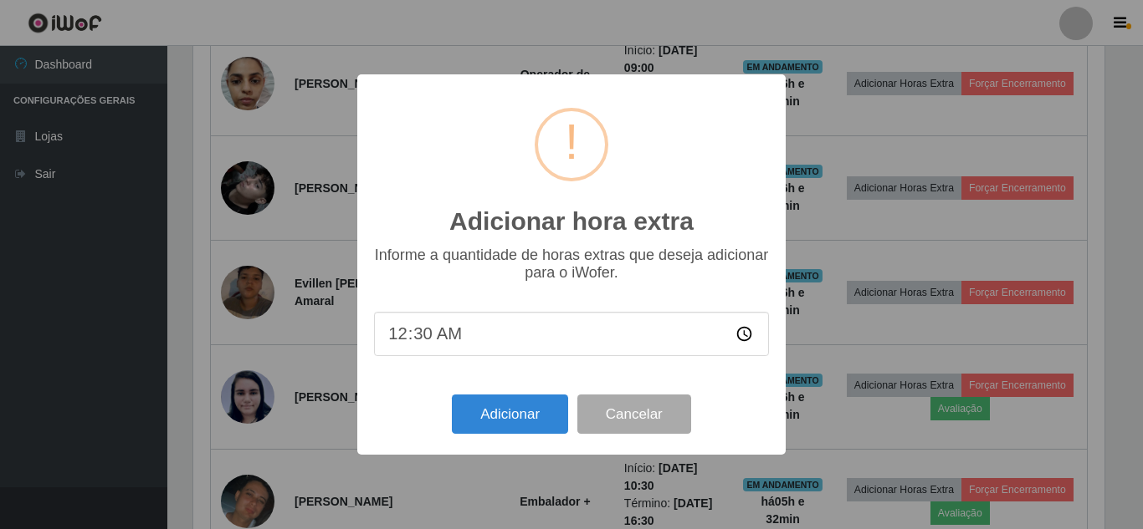
click at [483, 438] on div "Adicionar Cancelar" at bounding box center [571, 415] width 395 height 48
click at [857, 336] on div "Adicionar hora extra × Informe a quantidade de horas extras que deseja adiciona…" at bounding box center [571, 264] width 1143 height 529
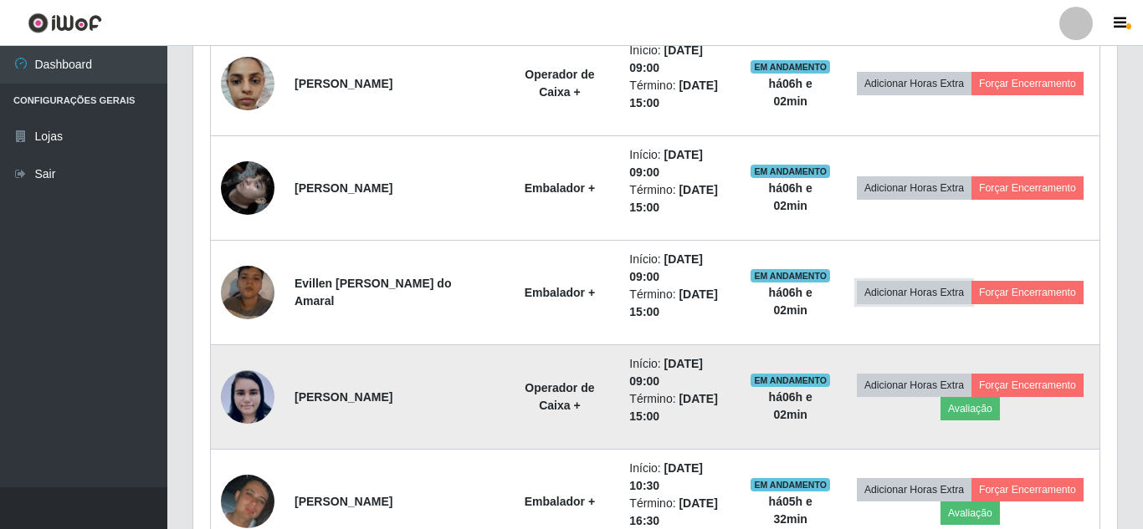
scroll to position [347, 919]
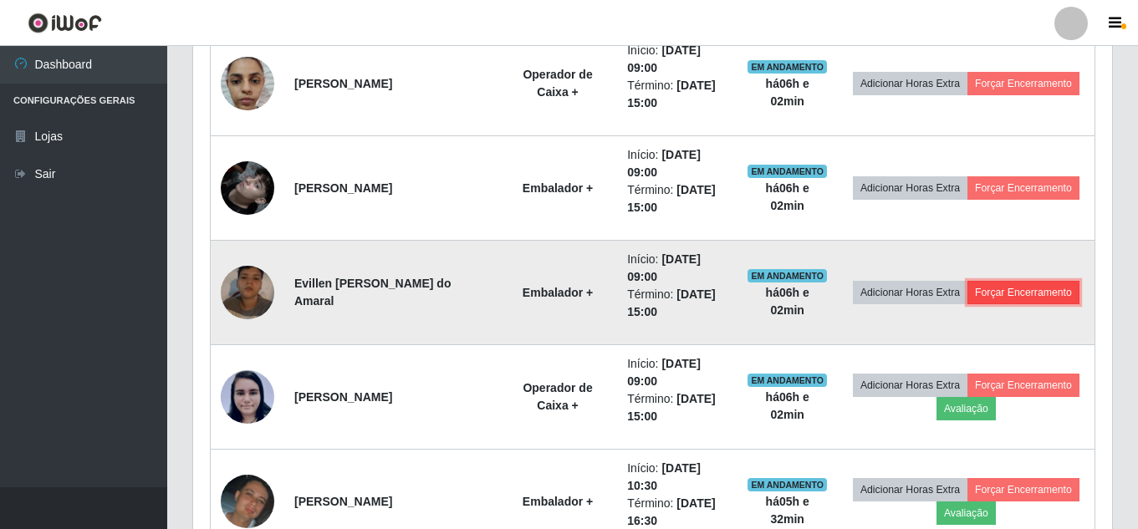
click at [980, 304] on button "Forçar Encerramento" at bounding box center [1024, 292] width 112 height 23
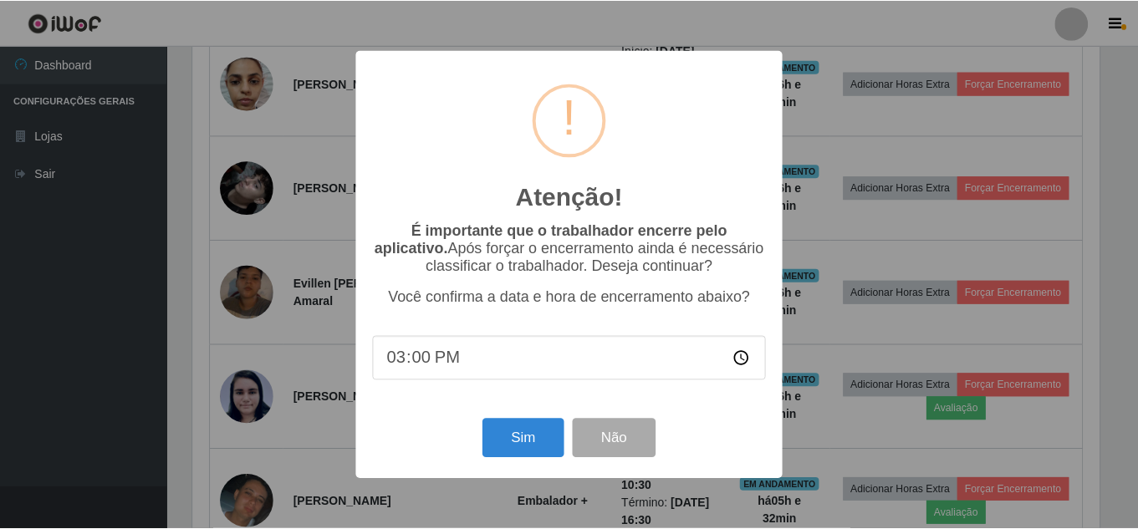
scroll to position [347, 911]
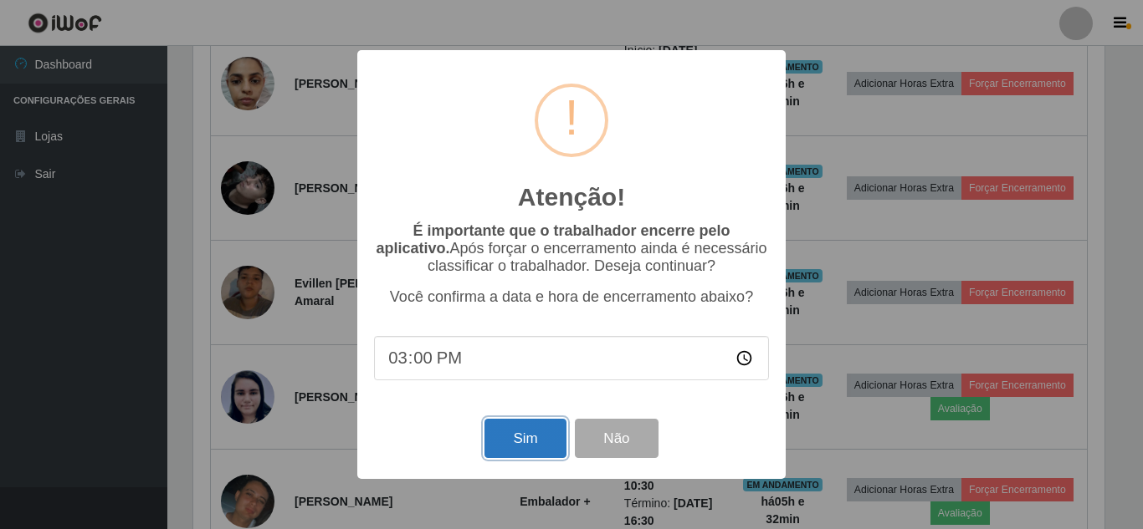
click at [535, 445] on button "Sim" at bounding box center [524, 438] width 81 height 39
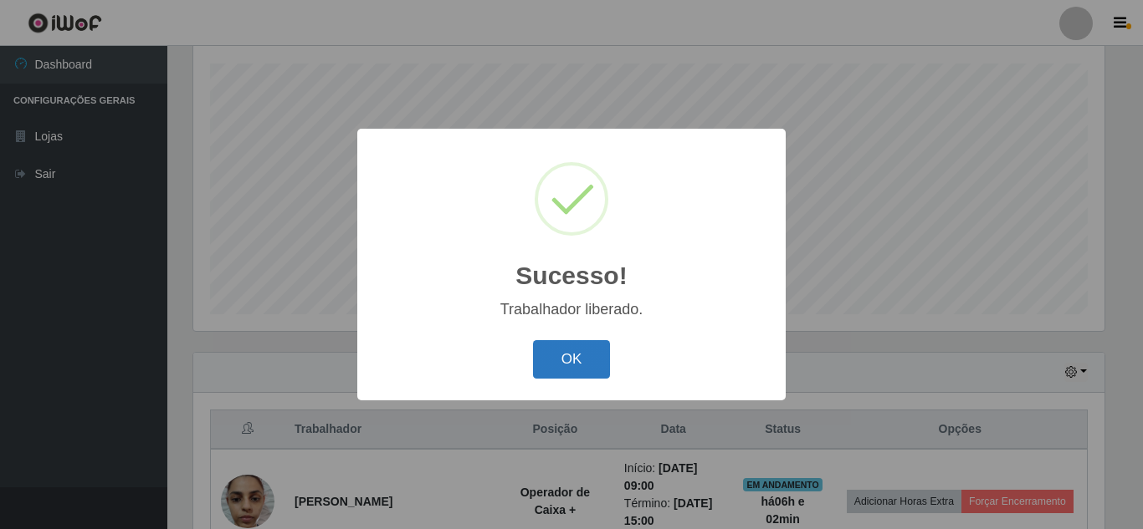
click at [574, 363] on button "OK" at bounding box center [572, 359] width 78 height 39
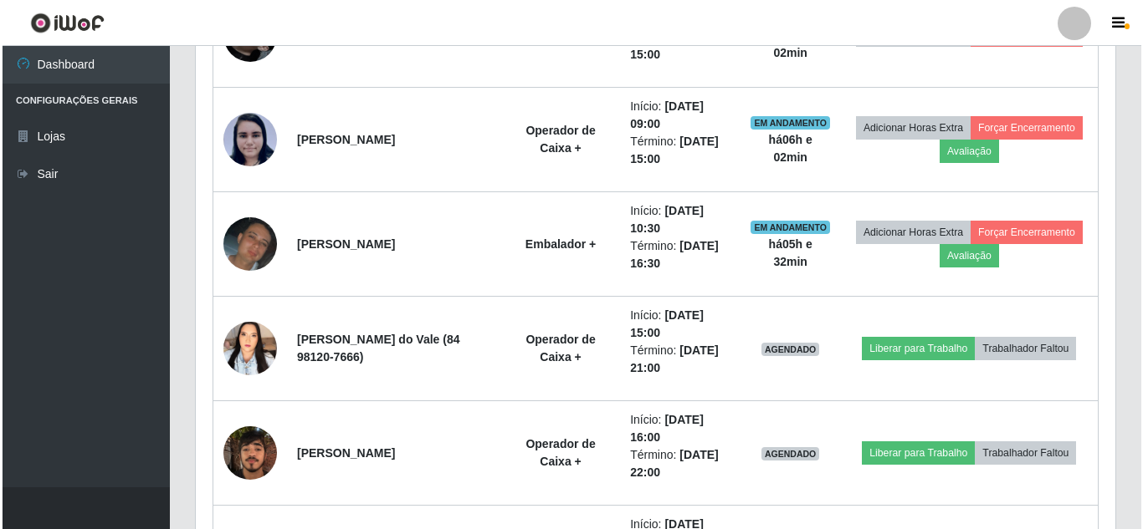
scroll to position [869, 0]
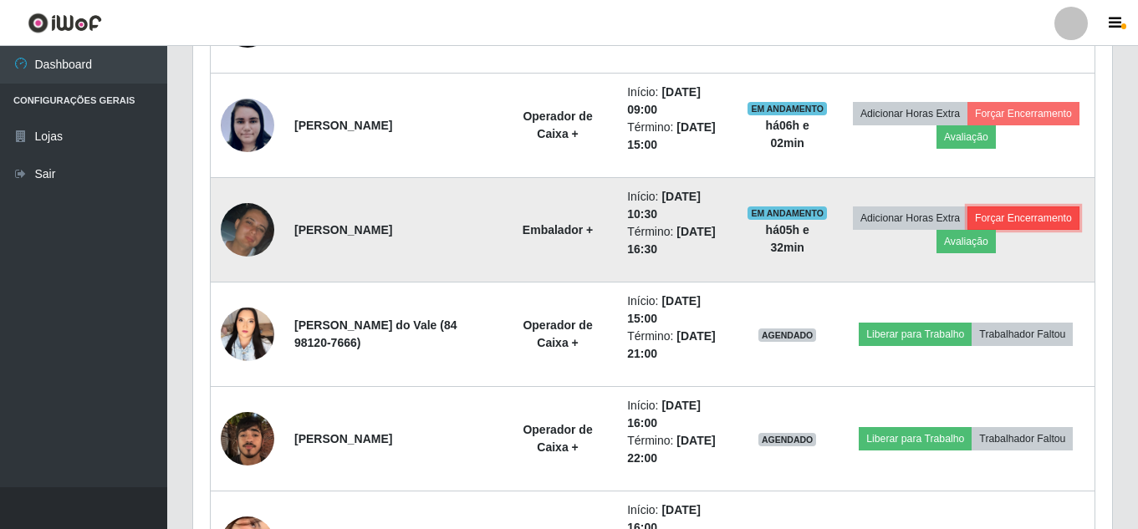
click at [968, 230] on button "Forçar Encerramento" at bounding box center [1024, 218] width 112 height 23
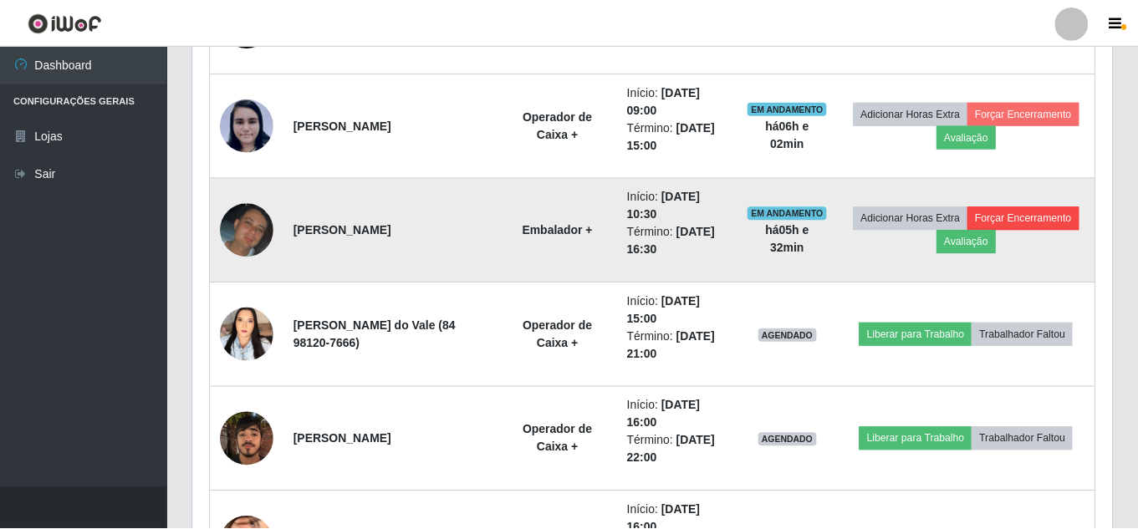
scroll to position [347, 911]
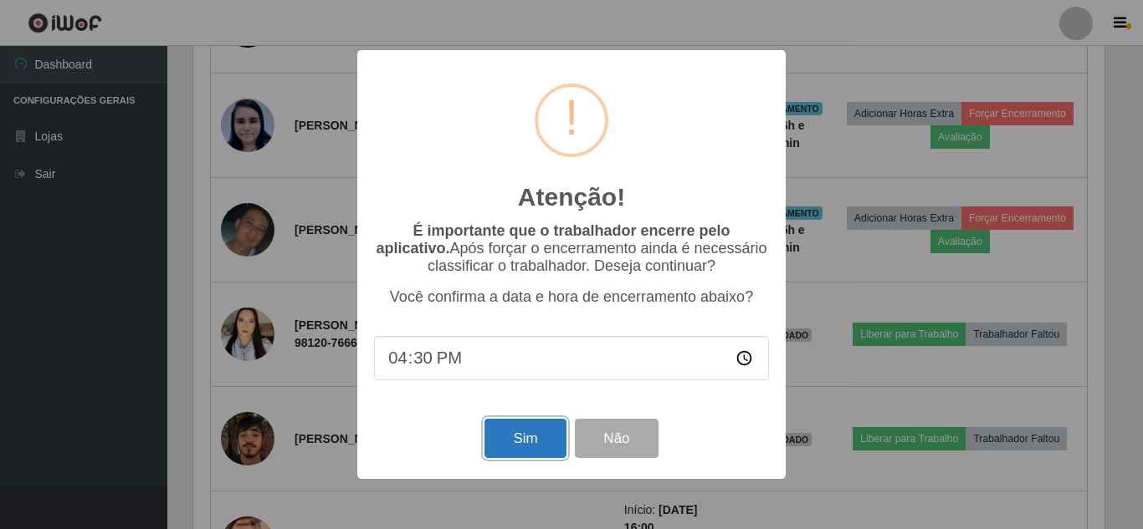
click at [514, 442] on button "Sim" at bounding box center [524, 438] width 81 height 39
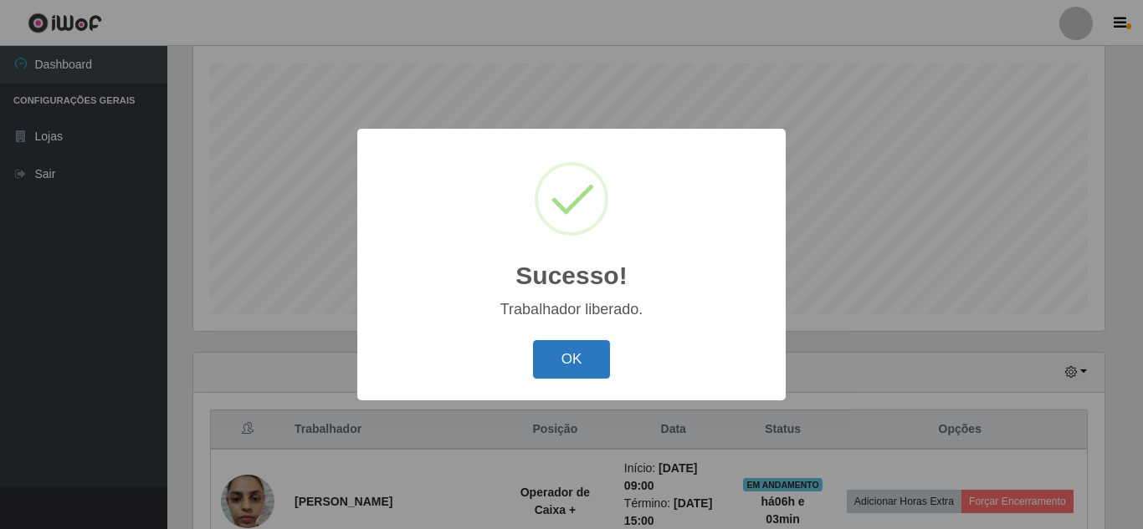
click at [586, 348] on button "OK" at bounding box center [572, 359] width 78 height 39
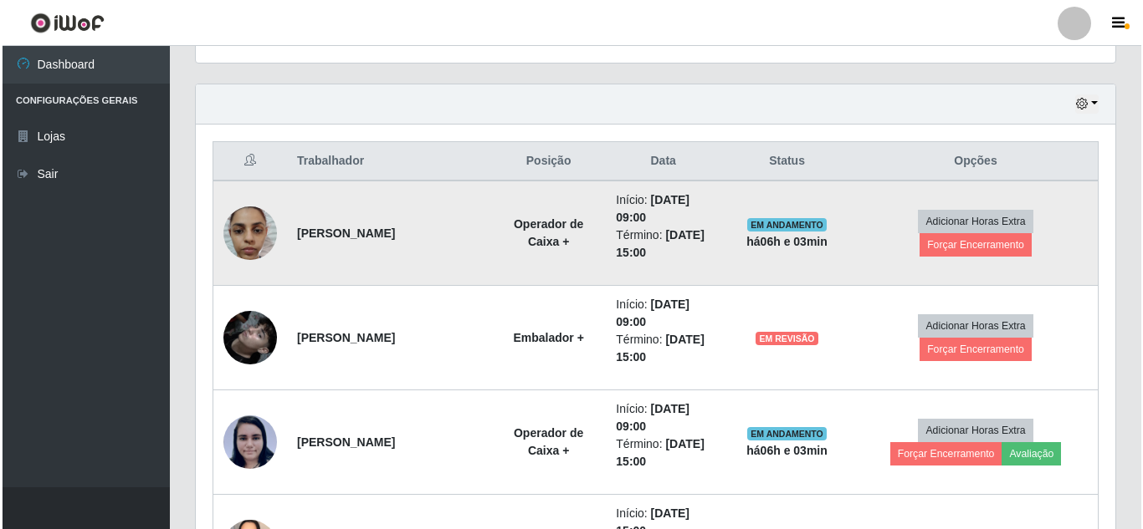
scroll to position [560, 0]
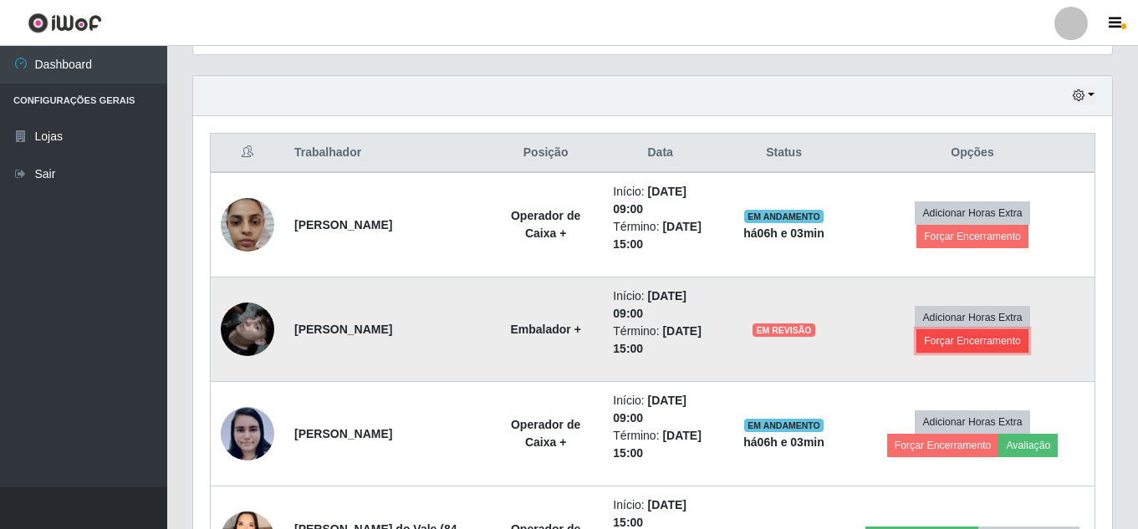
click at [949, 335] on button "Forçar Encerramento" at bounding box center [973, 341] width 112 height 23
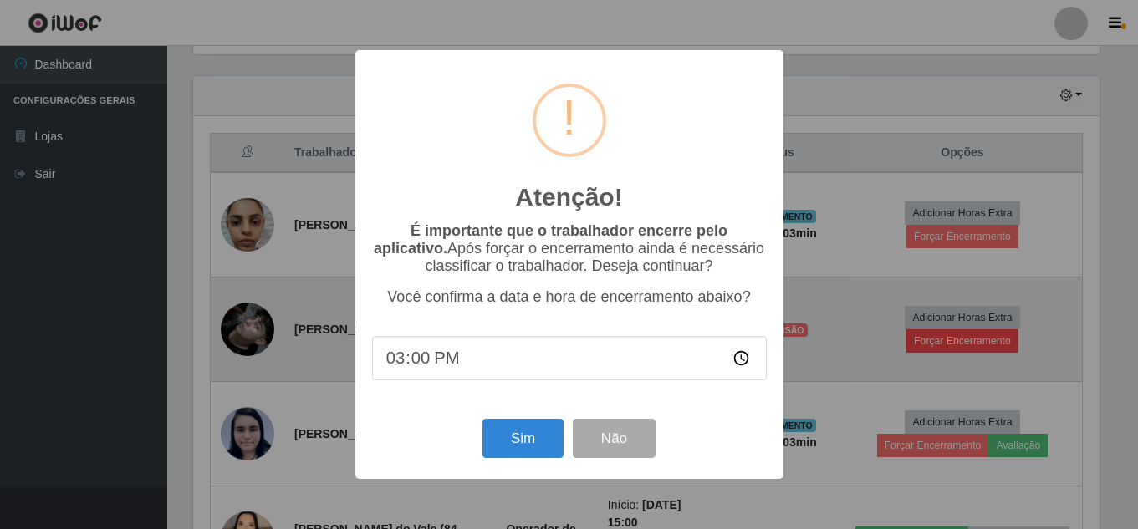
scroll to position [347, 911]
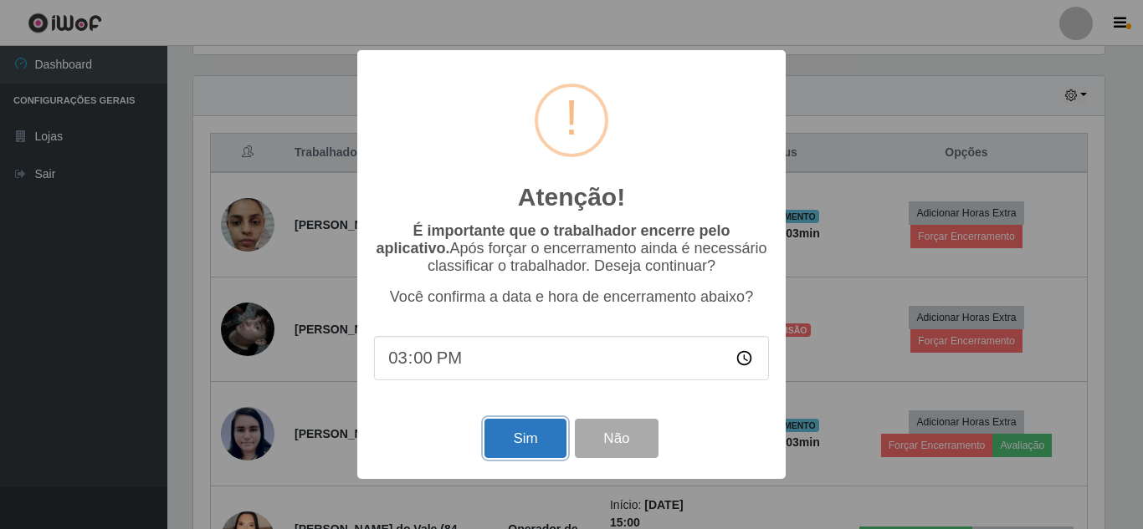
click at [505, 446] on button "Sim" at bounding box center [524, 438] width 81 height 39
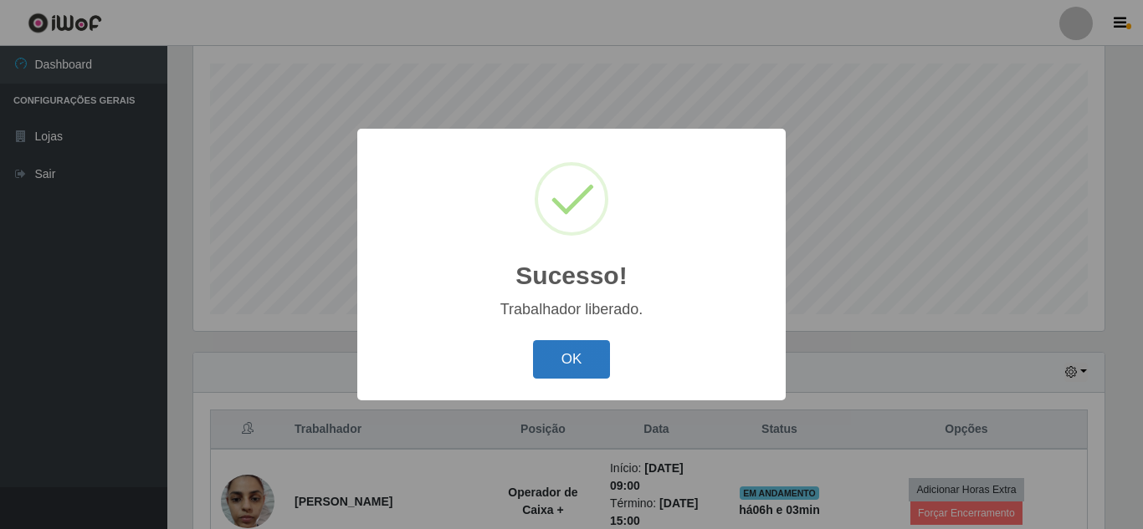
click at [573, 355] on button "OK" at bounding box center [572, 359] width 78 height 39
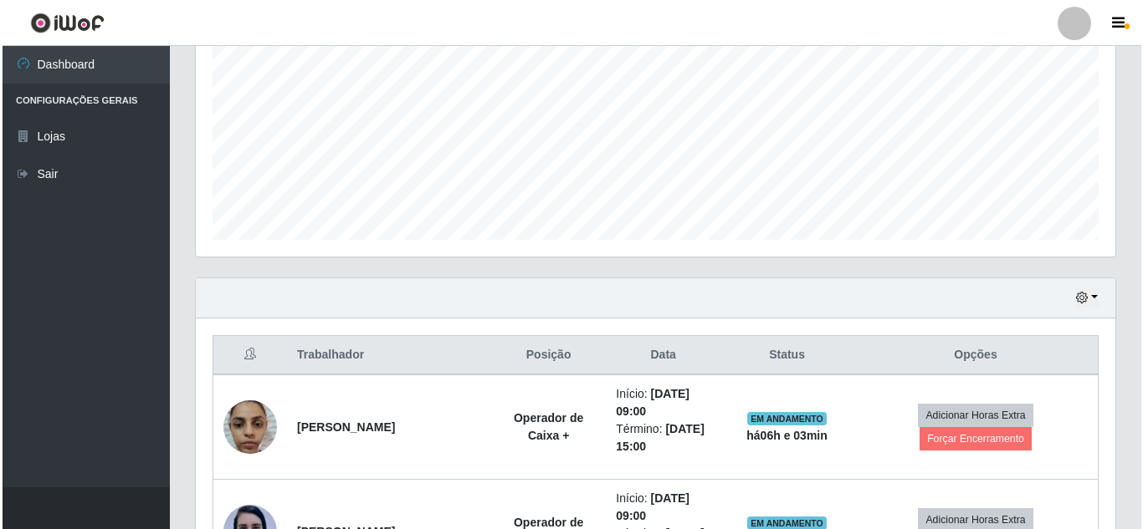
scroll to position [560, 0]
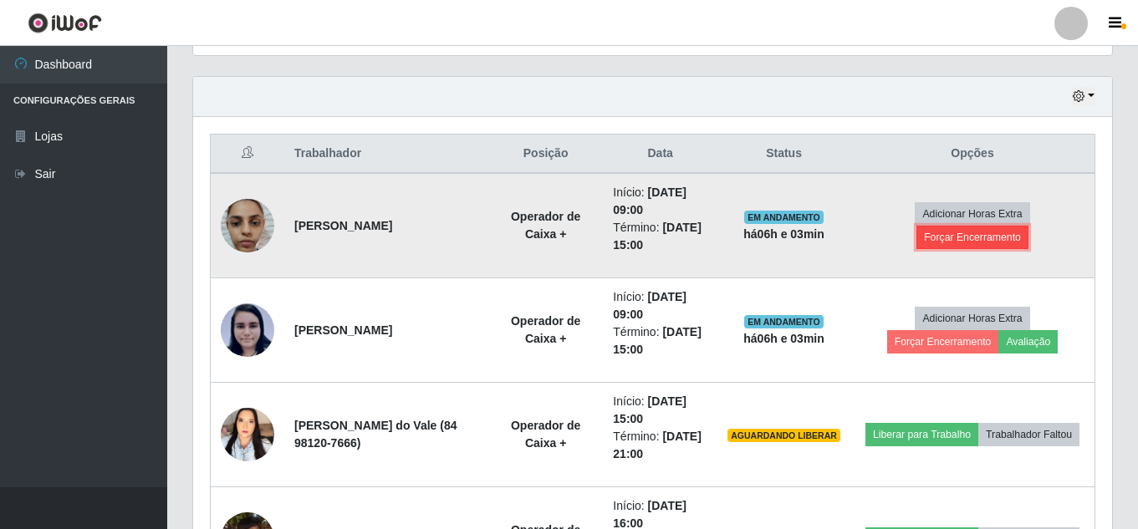
click at [1003, 237] on button "Forçar Encerramento" at bounding box center [973, 237] width 112 height 23
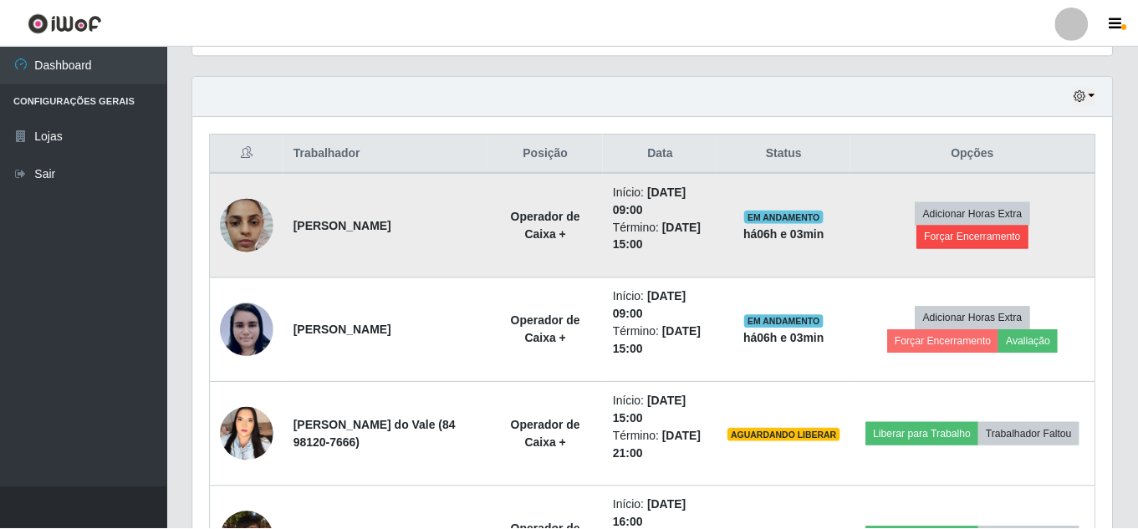
scroll to position [347, 911]
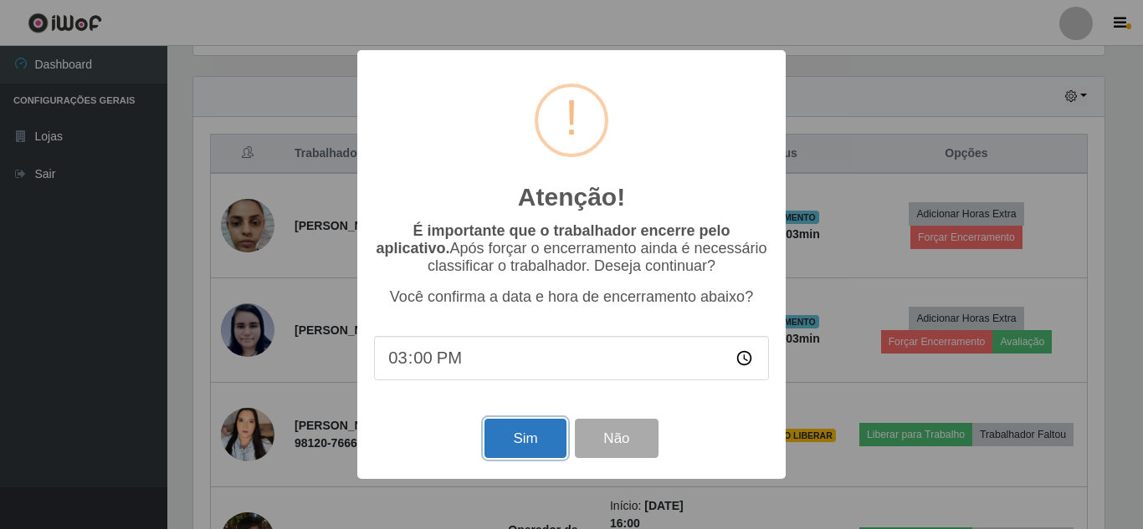
click at [551, 431] on button "Sim" at bounding box center [524, 438] width 81 height 39
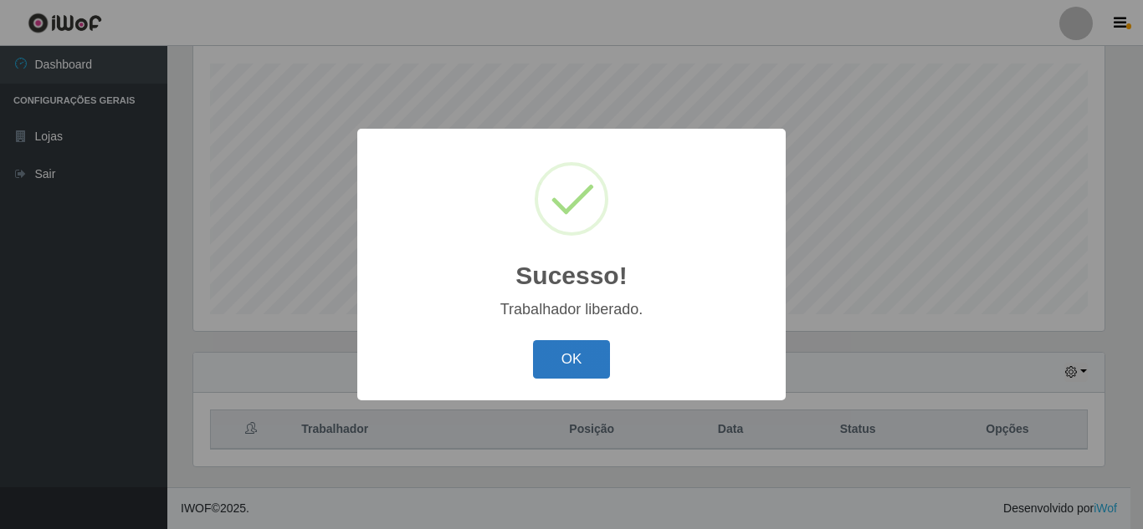
click at [546, 375] on button "OK" at bounding box center [572, 359] width 78 height 39
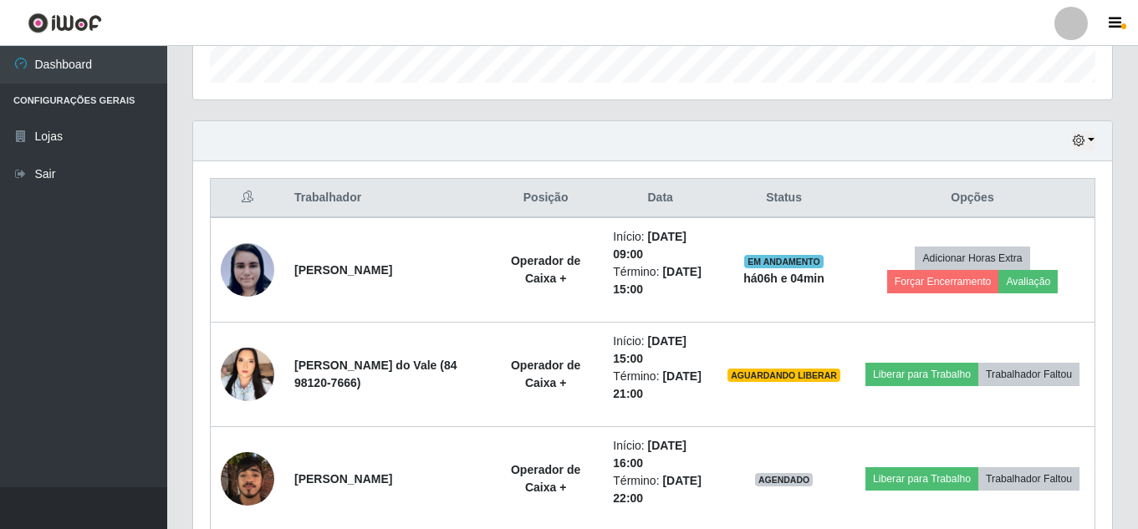
scroll to position [524, 0]
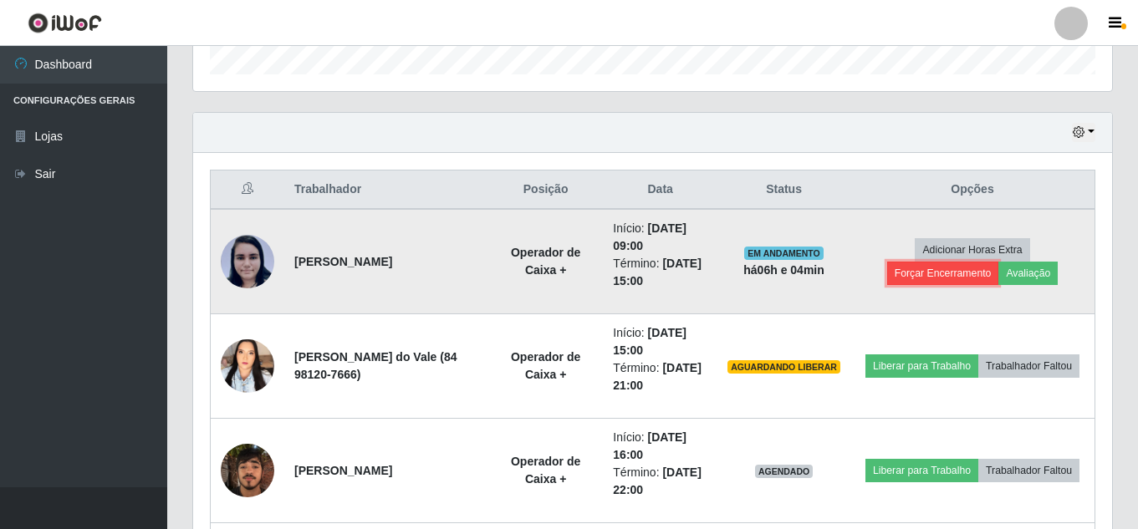
click at [962, 273] on button "Forçar Encerramento" at bounding box center [943, 273] width 112 height 23
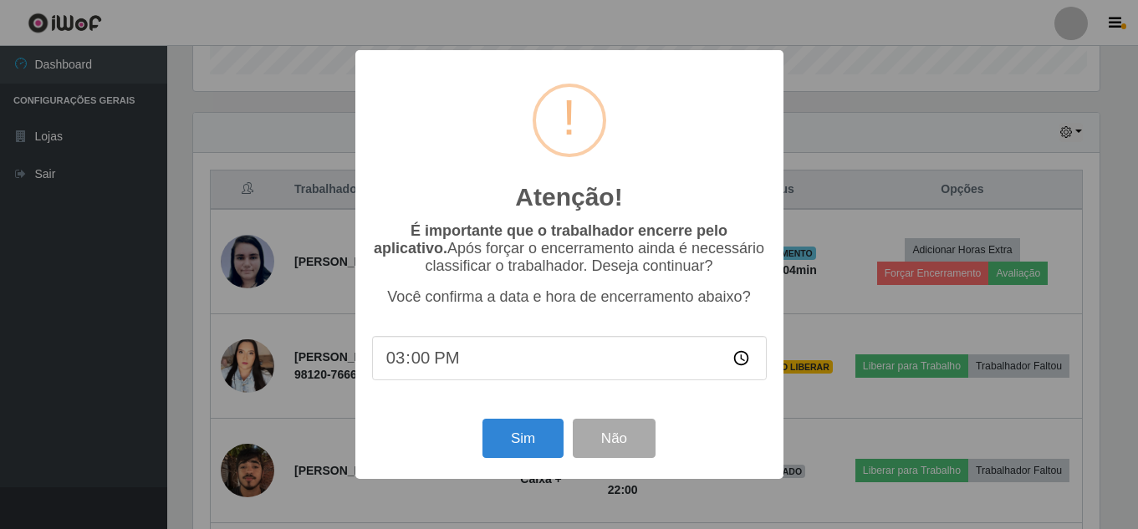
scroll to position [347, 911]
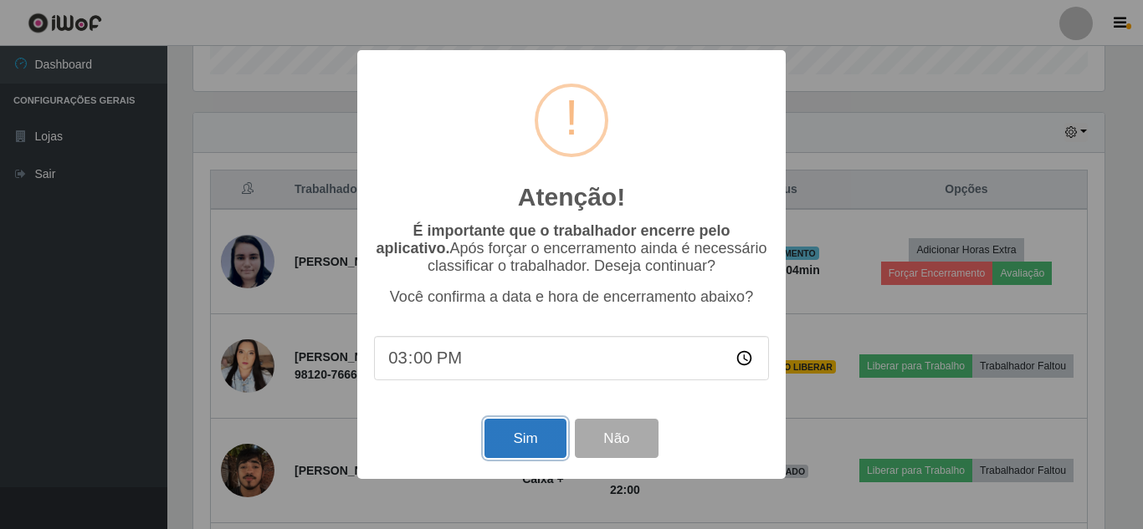
click at [545, 452] on button "Sim" at bounding box center [524, 438] width 81 height 39
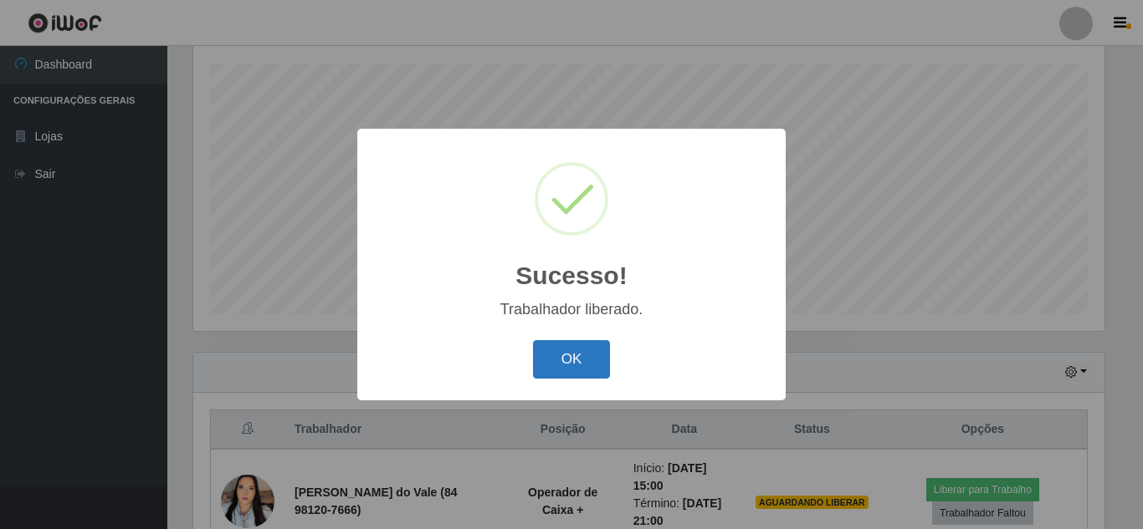
click at [568, 379] on button "OK" at bounding box center [572, 359] width 78 height 39
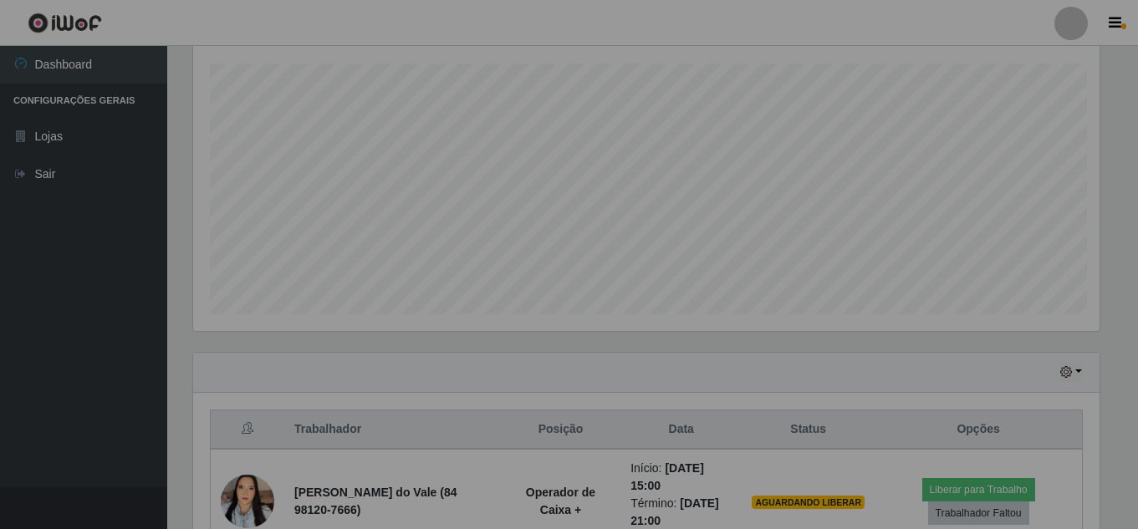
scroll to position [347, 919]
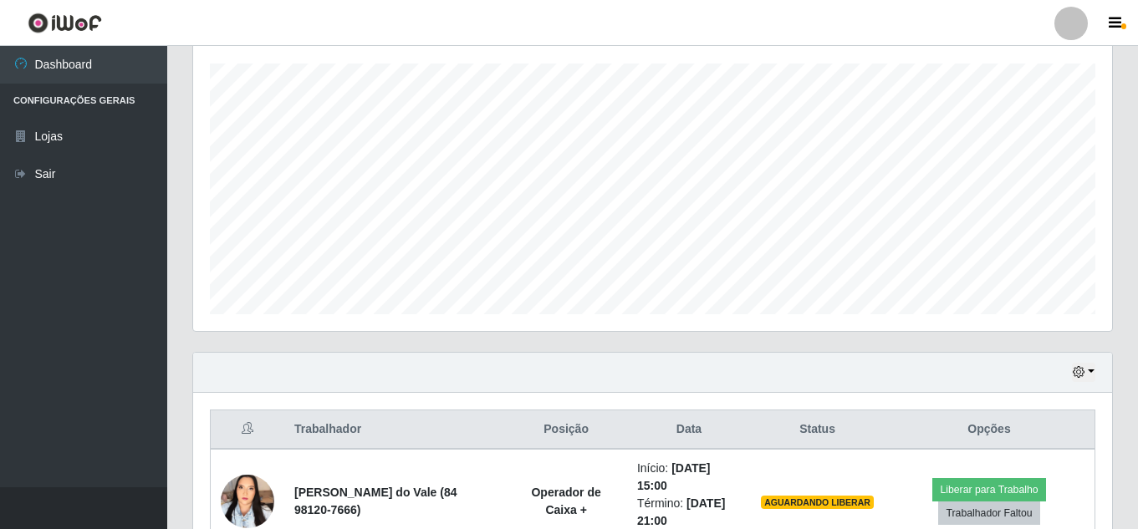
click at [582, 359] on div "Hoje 1 dia 3 dias 1 Semana Não encerrados" at bounding box center [652, 373] width 919 height 40
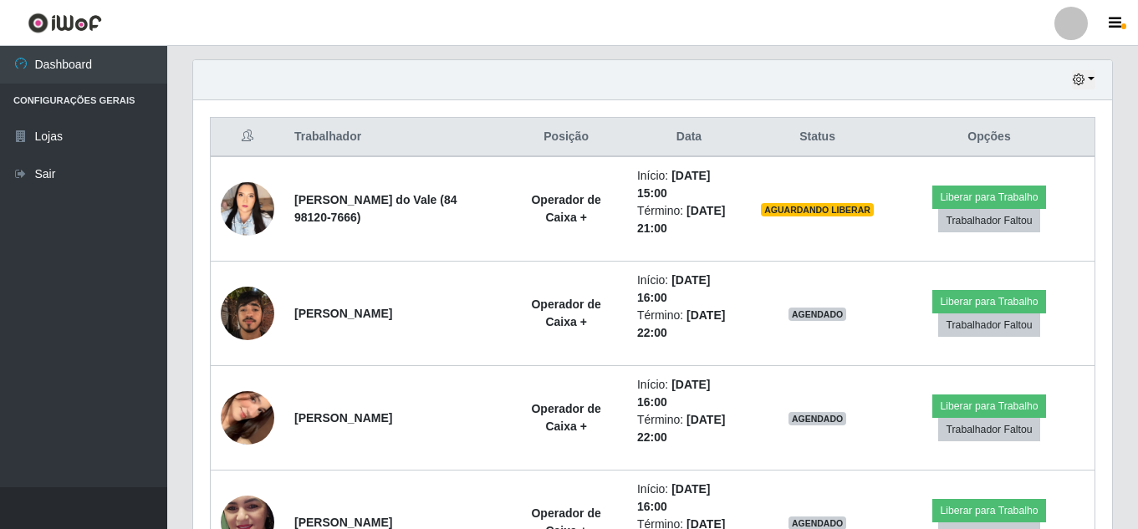
scroll to position [0, 0]
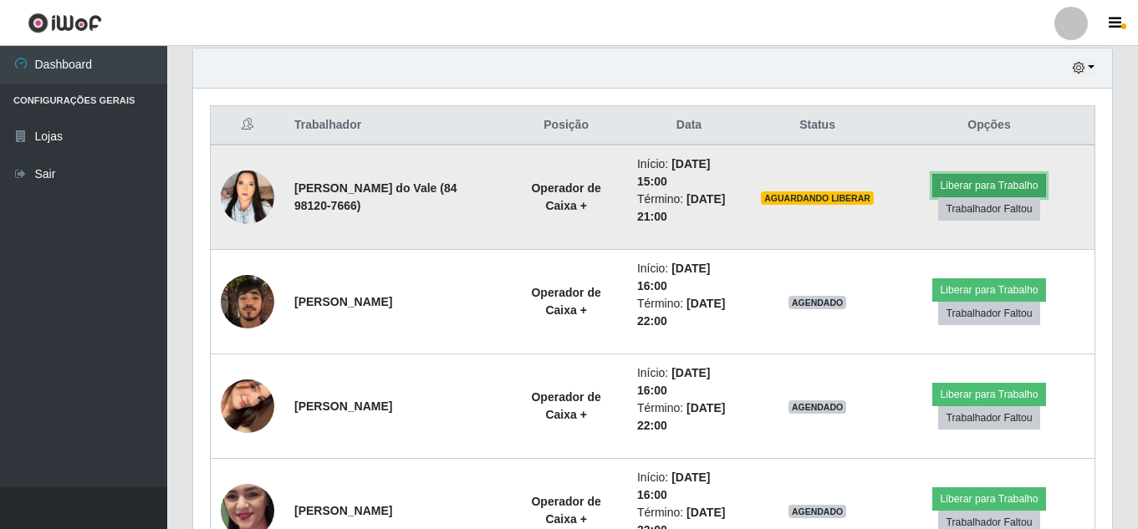
click at [1004, 186] on button "Liberar para Trabalho" at bounding box center [989, 185] width 113 height 23
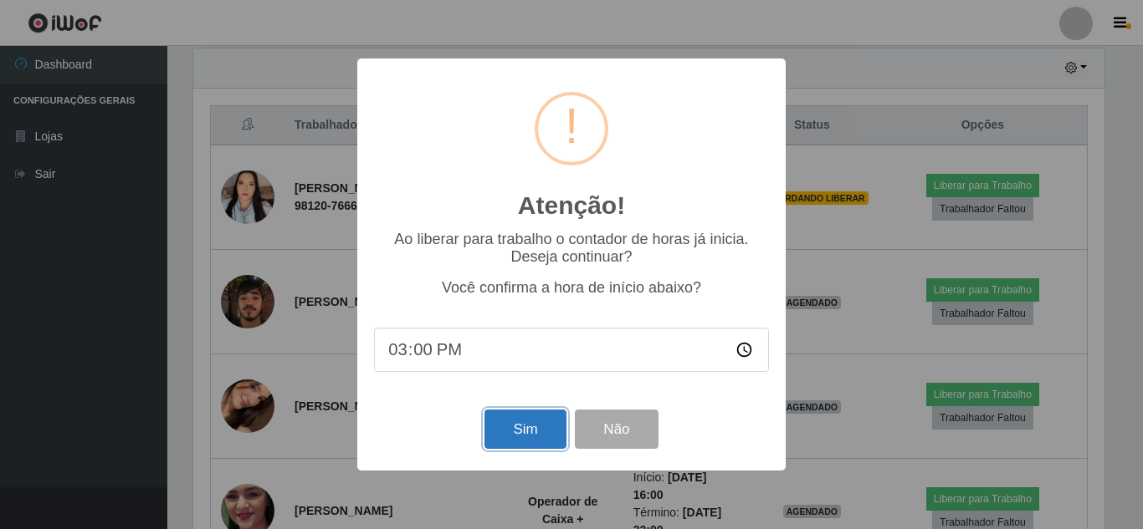
click at [520, 440] on button "Sim" at bounding box center [524, 429] width 81 height 39
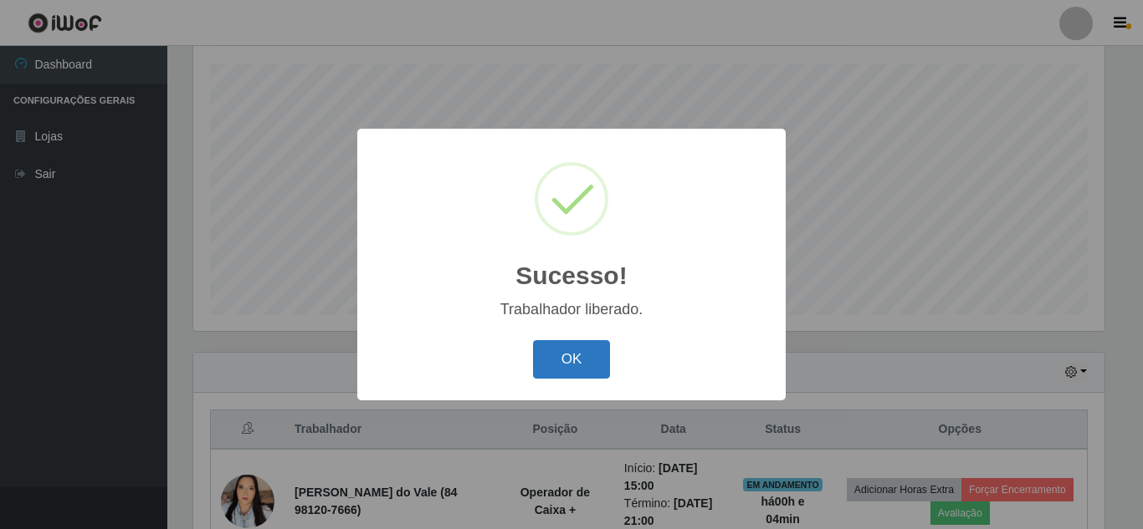
click at [578, 350] on button "OK" at bounding box center [572, 359] width 78 height 39
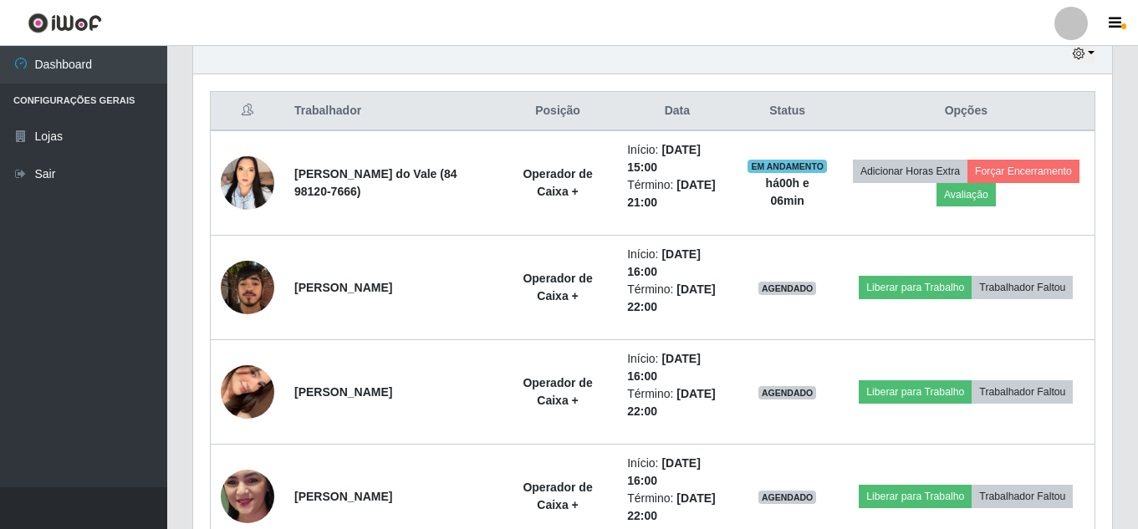
scroll to position [597, 0]
